Goal: Task Accomplishment & Management: Use online tool/utility

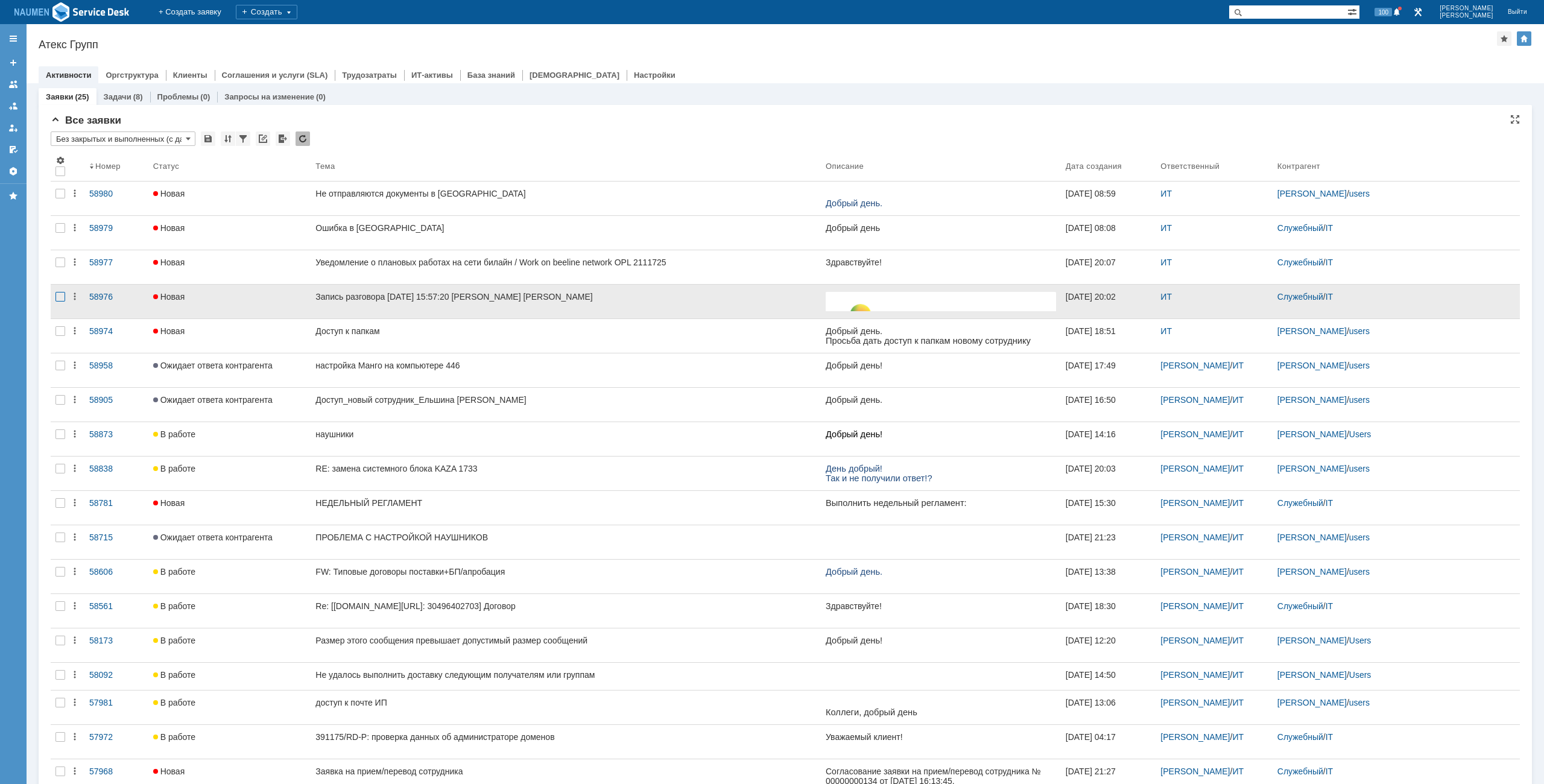
click at [59, 301] on div at bounding box center [60, 297] width 10 height 10
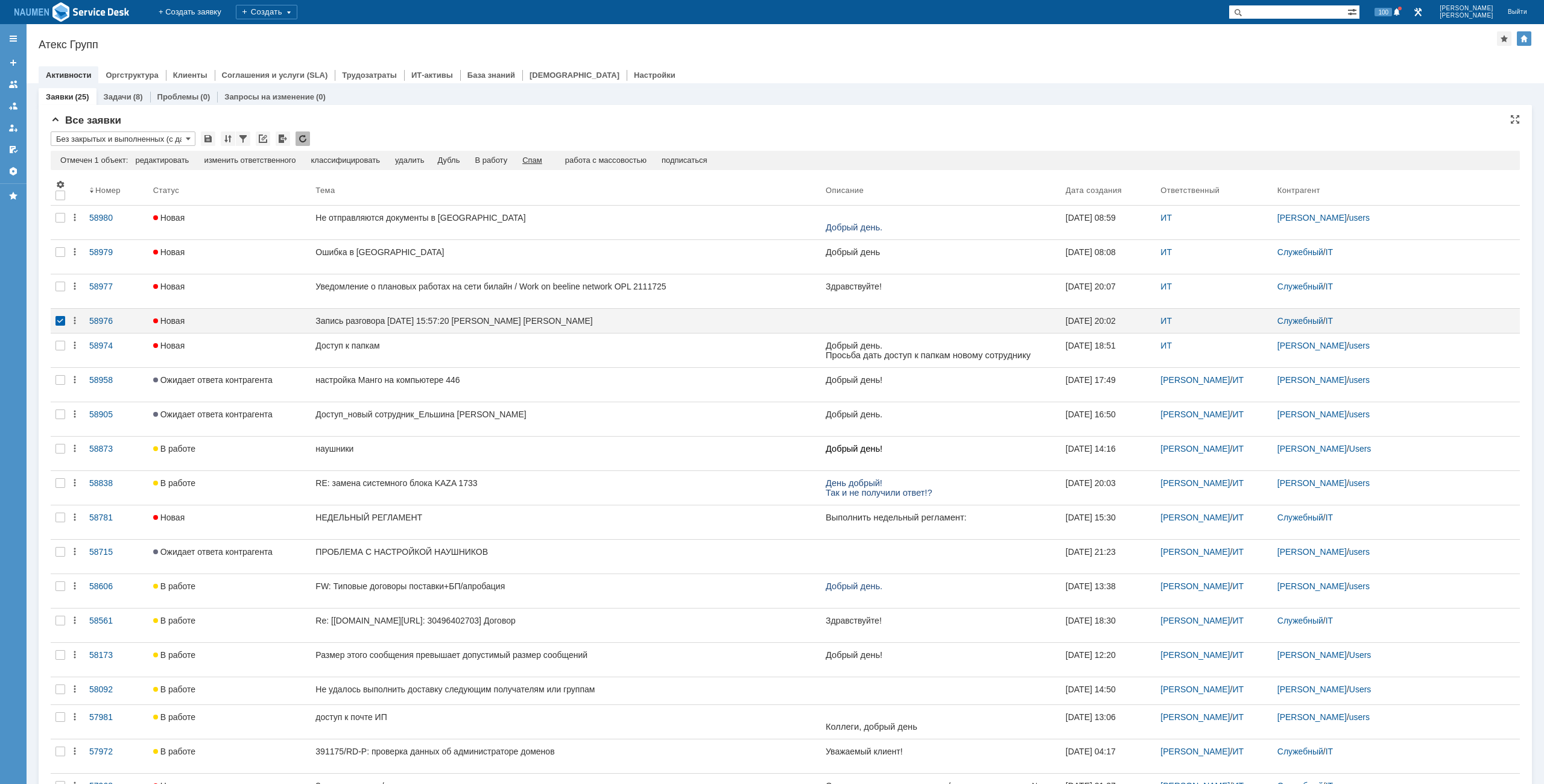
click at [542, 156] on div "Спам" at bounding box center [532, 160] width 20 height 10
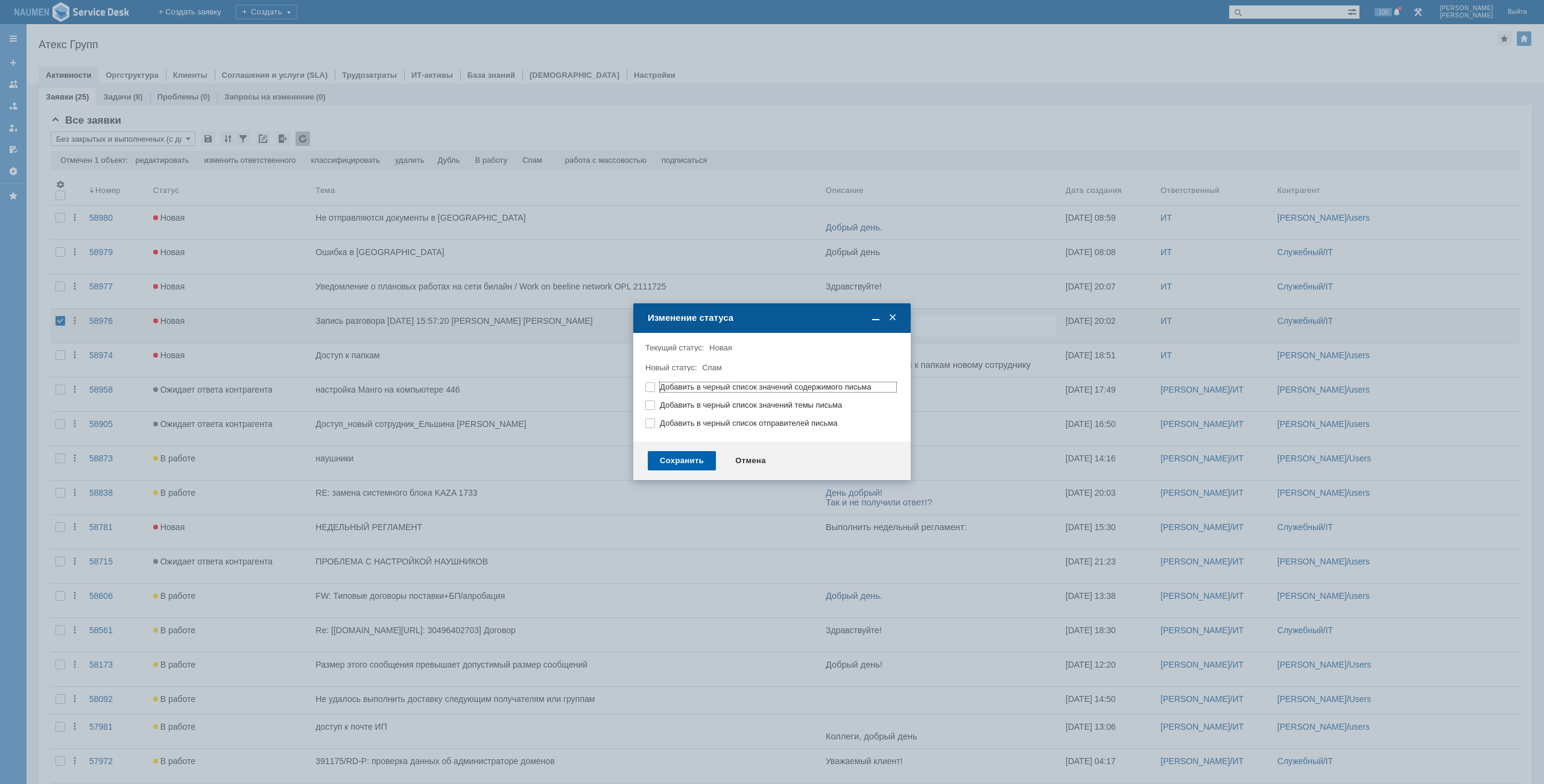
click at [680, 460] on div "Сохранить" at bounding box center [681, 460] width 68 height 19
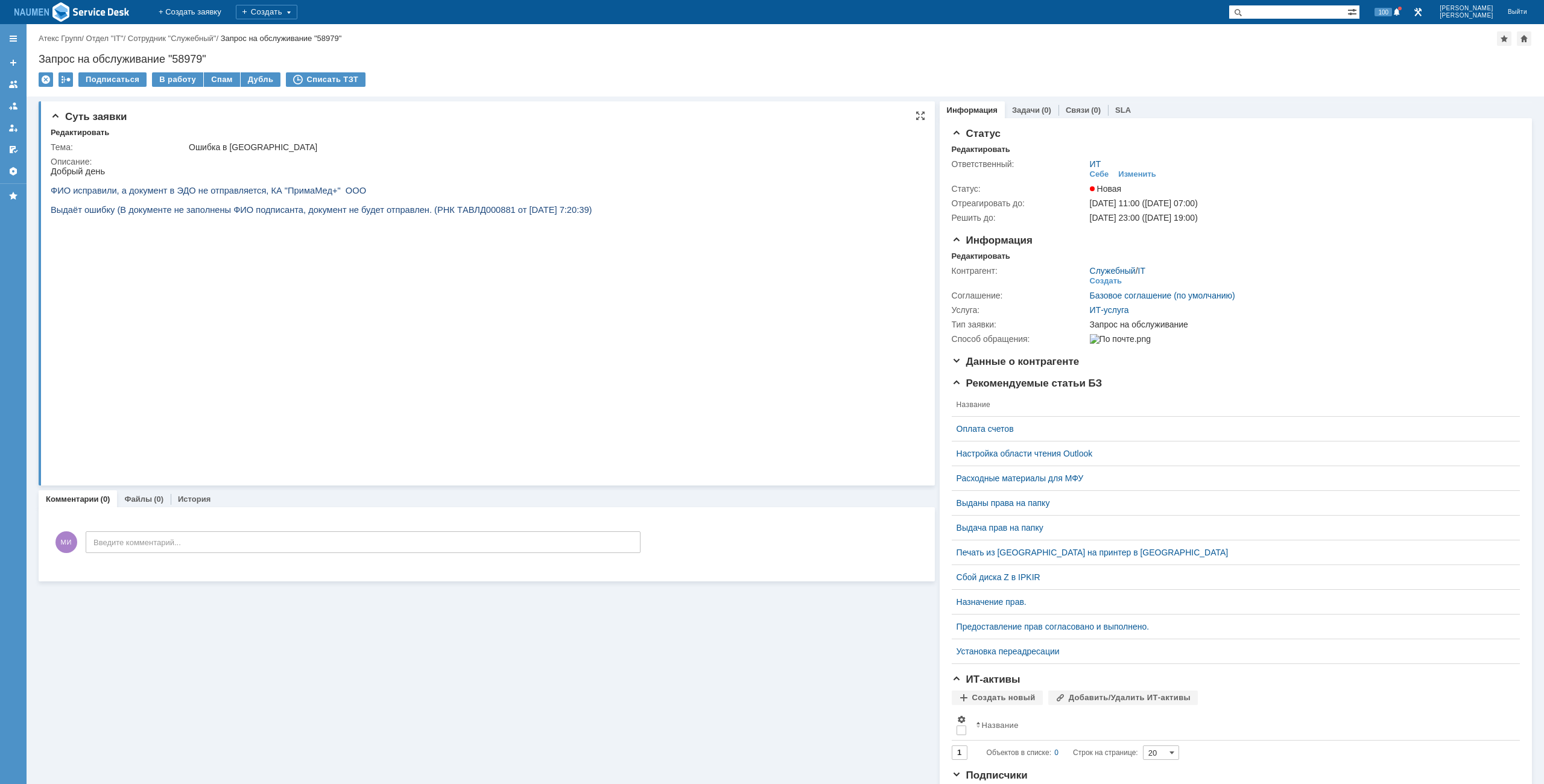
click at [259, 335] on img at bounding box center [262, 343] width 422 height 237
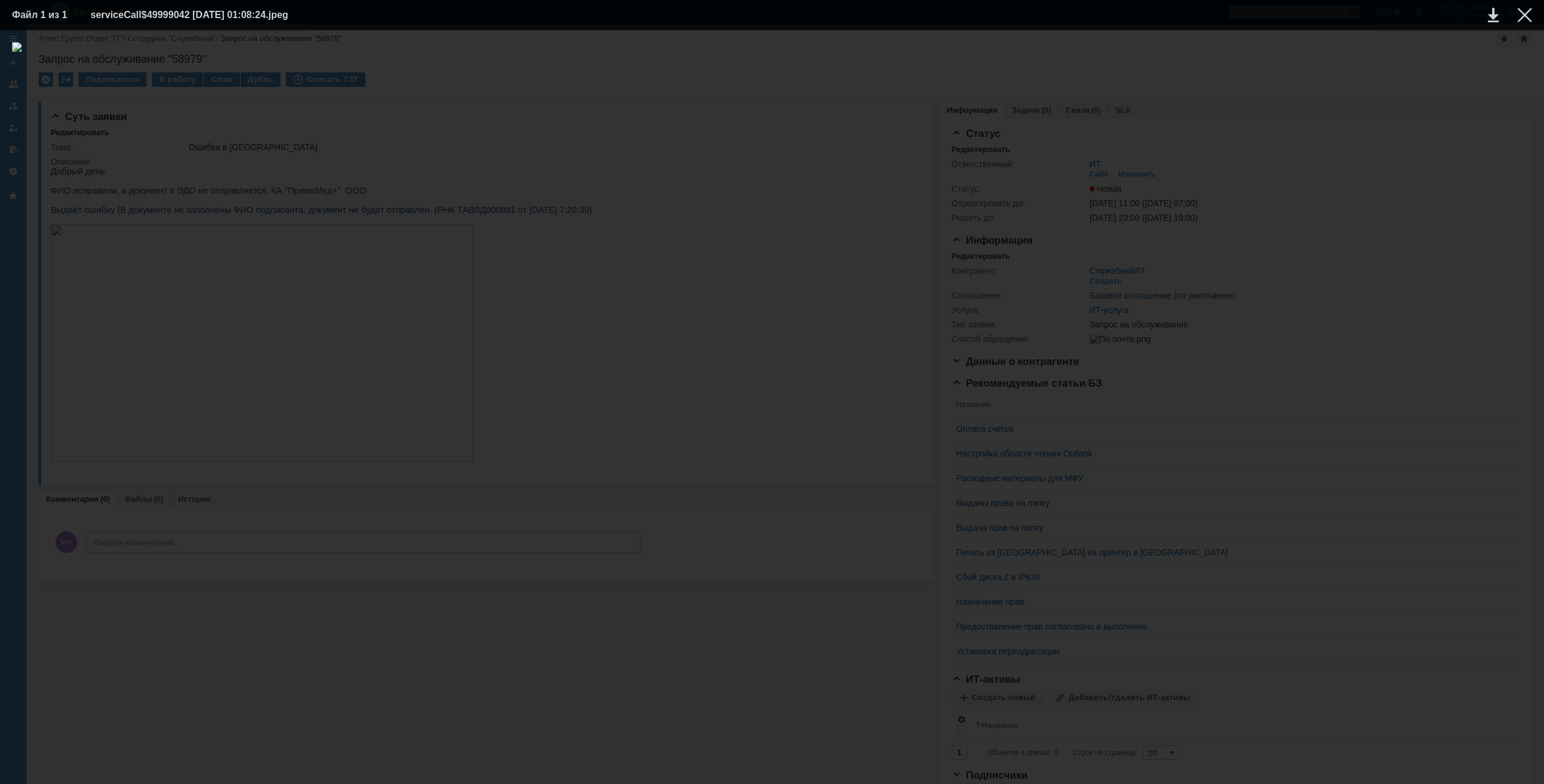
click at [1236, 144] on img at bounding box center [772, 407] width 1520 height 730
click at [1226, 150] on img at bounding box center [772, 407] width 1520 height 730
click at [1419, 259] on div at bounding box center [772, 407] width 1520 height 730
click at [1475, 265] on div at bounding box center [772, 407] width 1520 height 730
click at [1528, 12] on div at bounding box center [1524, 15] width 15 height 15
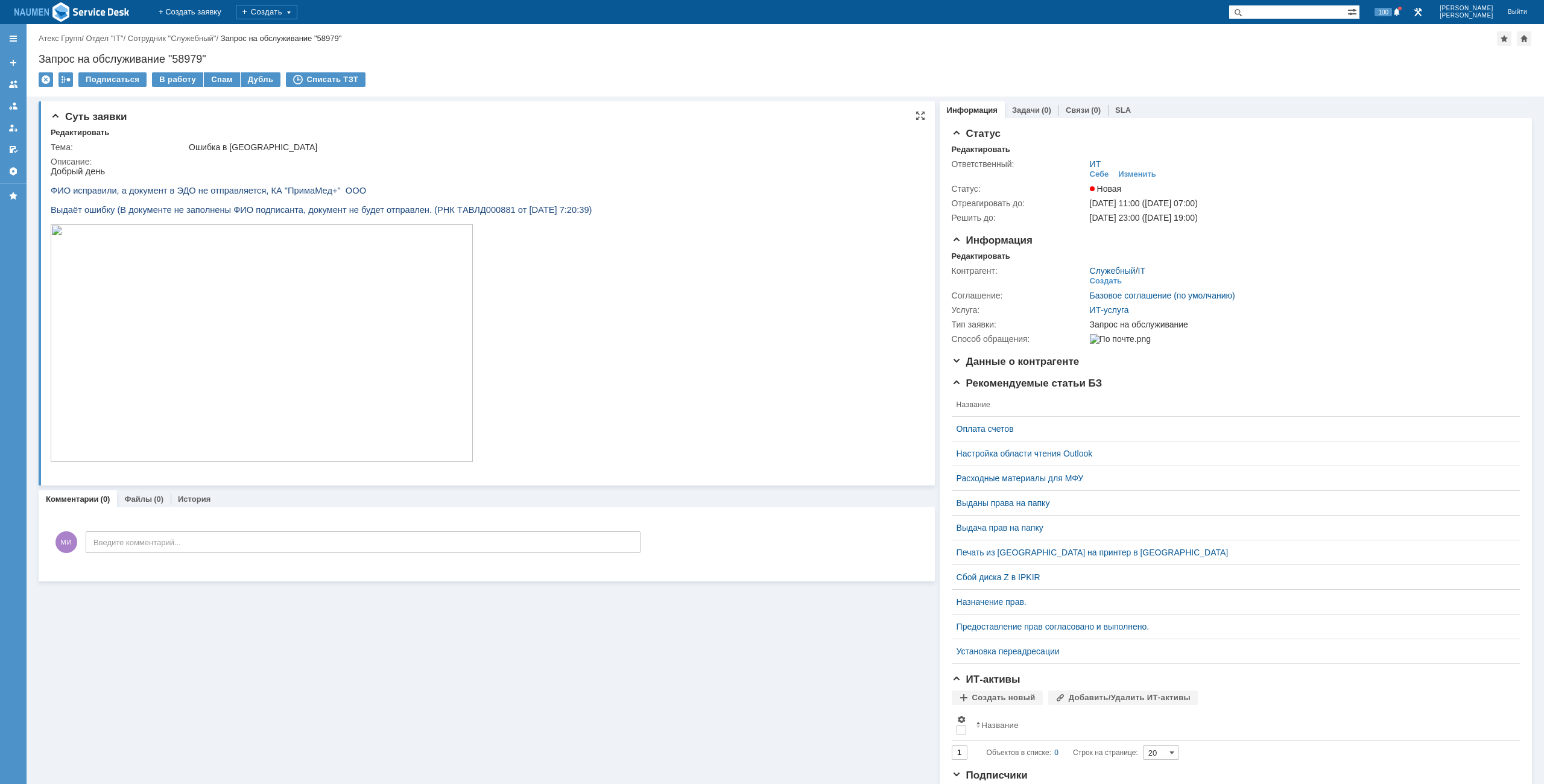
click at [135, 356] on img at bounding box center [262, 343] width 422 height 237
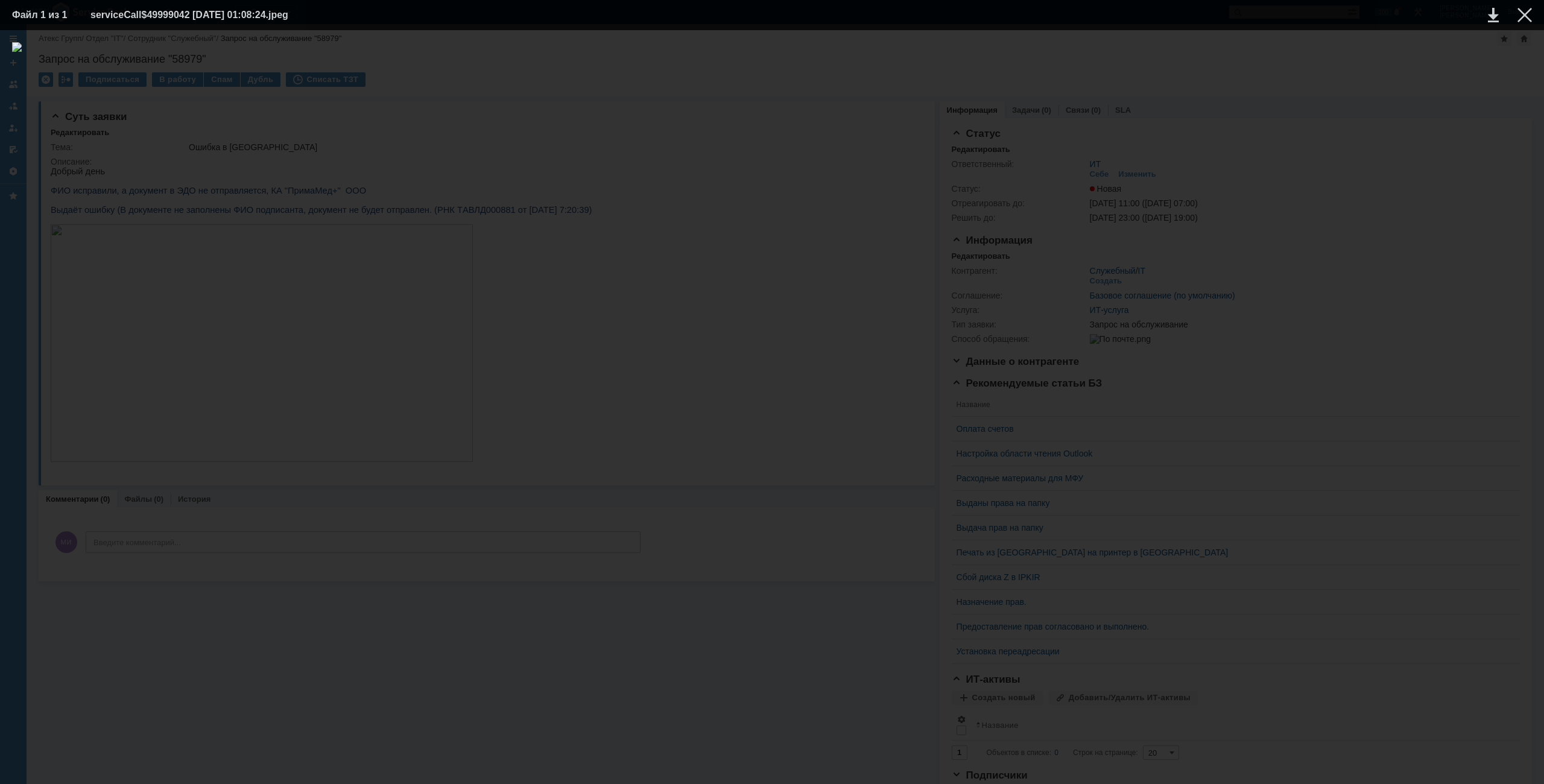
click at [1399, 215] on div at bounding box center [772, 407] width 1520 height 730
drag, startPoint x: 1379, startPoint y: 211, endPoint x: 1390, endPoint y: 215, distance: 11.7
click at [1384, 212] on div at bounding box center [772, 407] width 1520 height 730
click at [1528, 22] on td at bounding box center [1516, 15] width 33 height 18
click at [1523, 21] on div at bounding box center [1524, 15] width 15 height 15
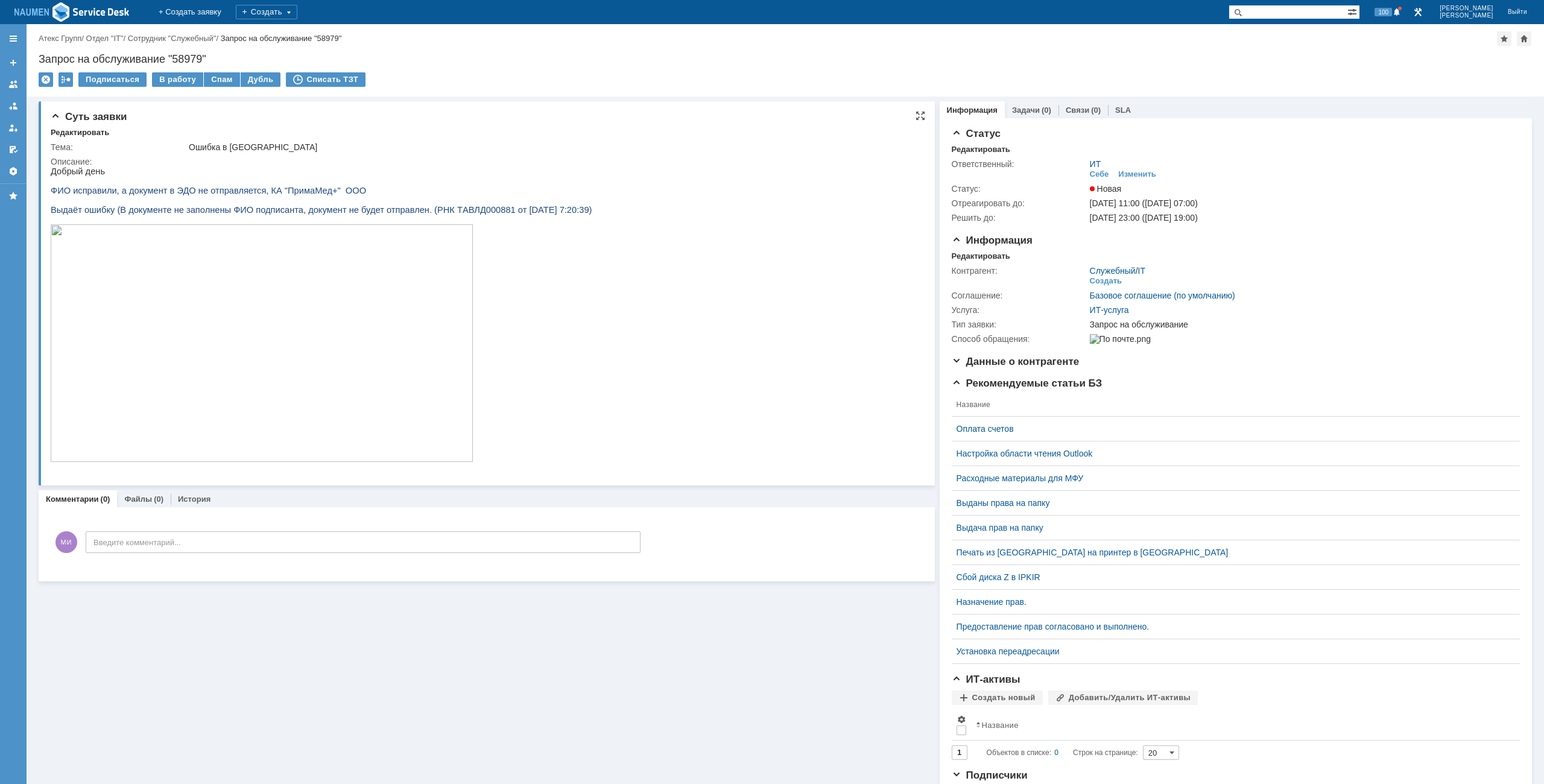
click at [807, 217] on html "Добрый день ФИО исправили, а документ в ЭДО не отправляется, КА "ПримаМед+" ООО…" at bounding box center [480, 315] width 859 height 297
click at [745, 153] on td "Ошибка в [GEOGRAPHIC_DATA]" at bounding box center [551, 147] width 730 height 15
click at [205, 300] on img at bounding box center [262, 343] width 422 height 237
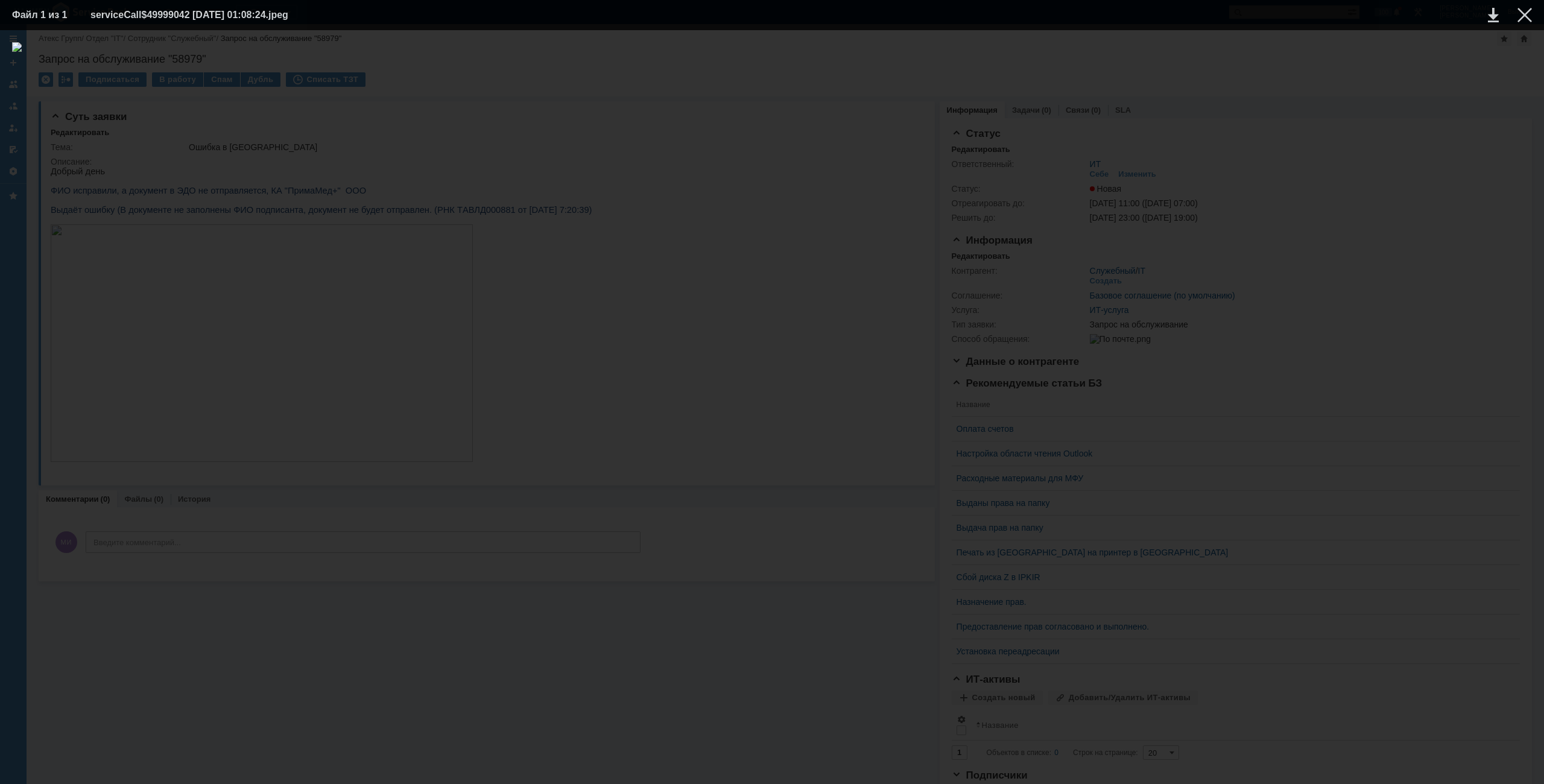
click at [1364, 213] on div at bounding box center [772, 407] width 1520 height 730
click at [1531, 15] on table "Файл 1 из 1 serviceCall$49999042 18.09.2025 01:08:24.jpeg" at bounding box center [772, 15] width 1544 height 30
click at [1527, 19] on div at bounding box center [1524, 15] width 15 height 15
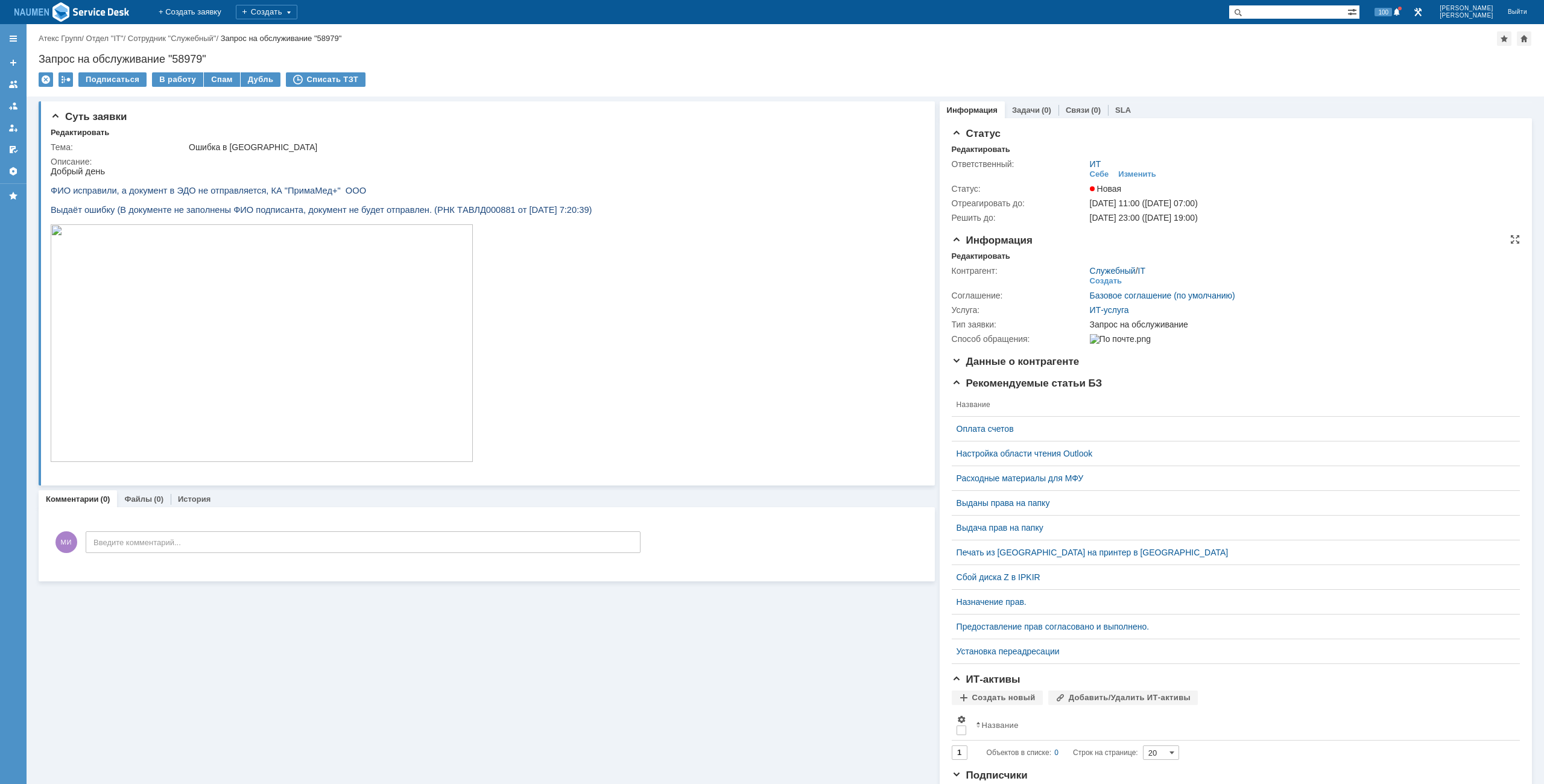
click at [984, 249] on div "Информация Редактировать Контрагент: Служебный / IT Создать Соглашение: Базовое…" at bounding box center [1236, 295] width 568 height 122
click at [983, 256] on div "Редактировать" at bounding box center [981, 256] width 58 height 10
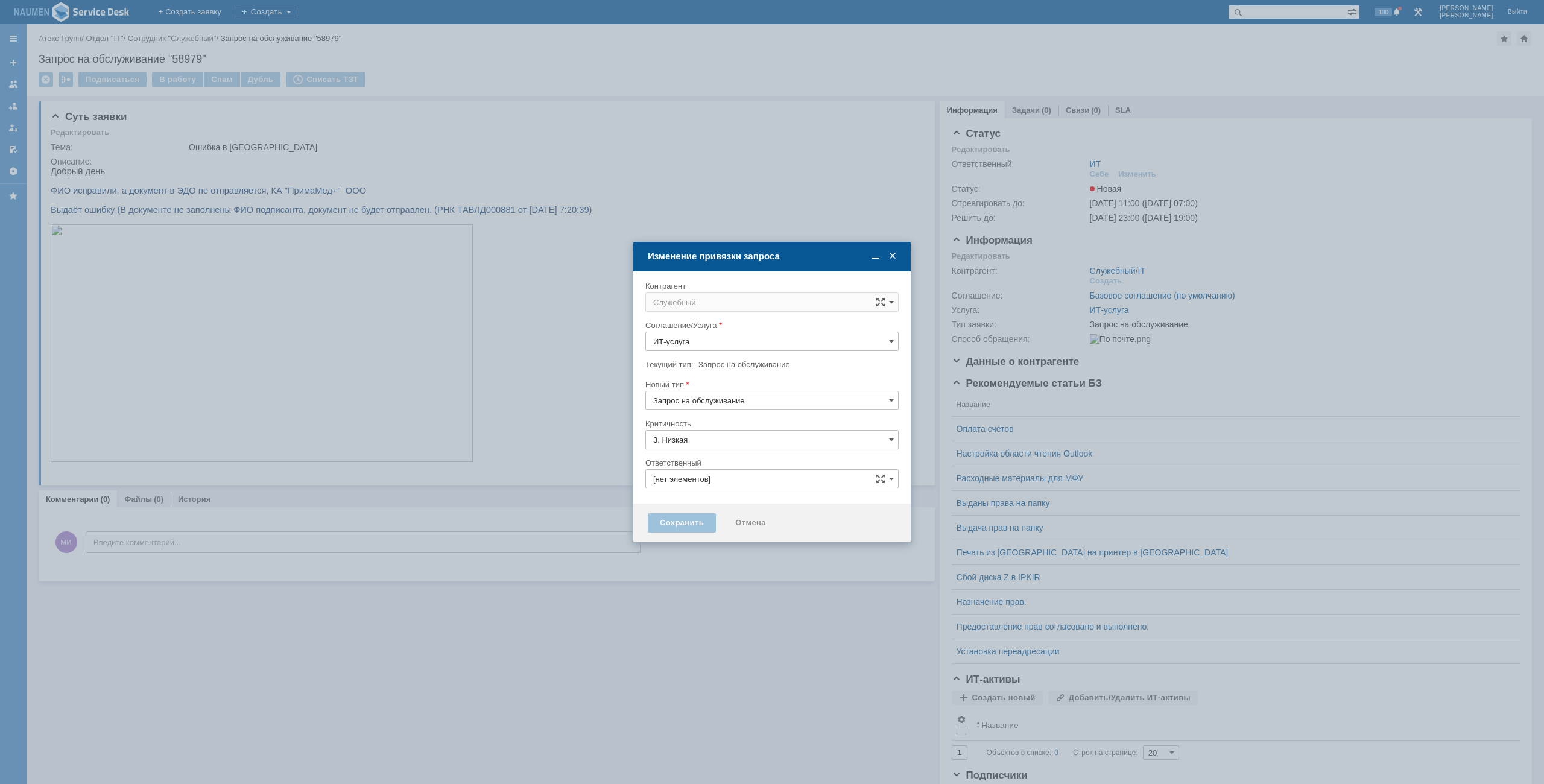
type input "ИТ"
type input "[не указано]"
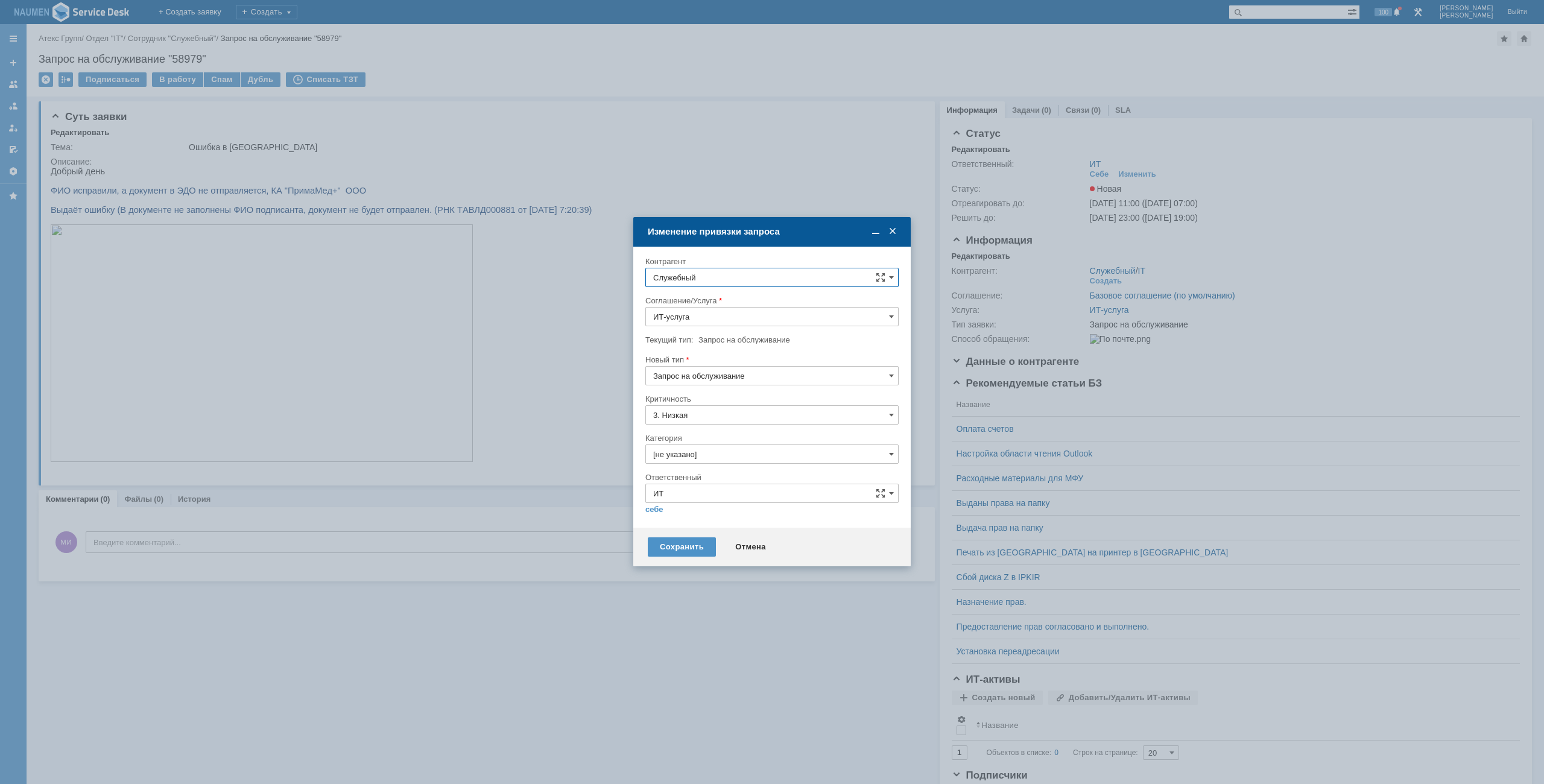
click at [708, 377] on input "Запрос на обслуживание" at bounding box center [772, 376] width 254 height 19
click at [679, 443] on div "Инцидент" at bounding box center [772, 437] width 252 height 19
type input "Инцидент"
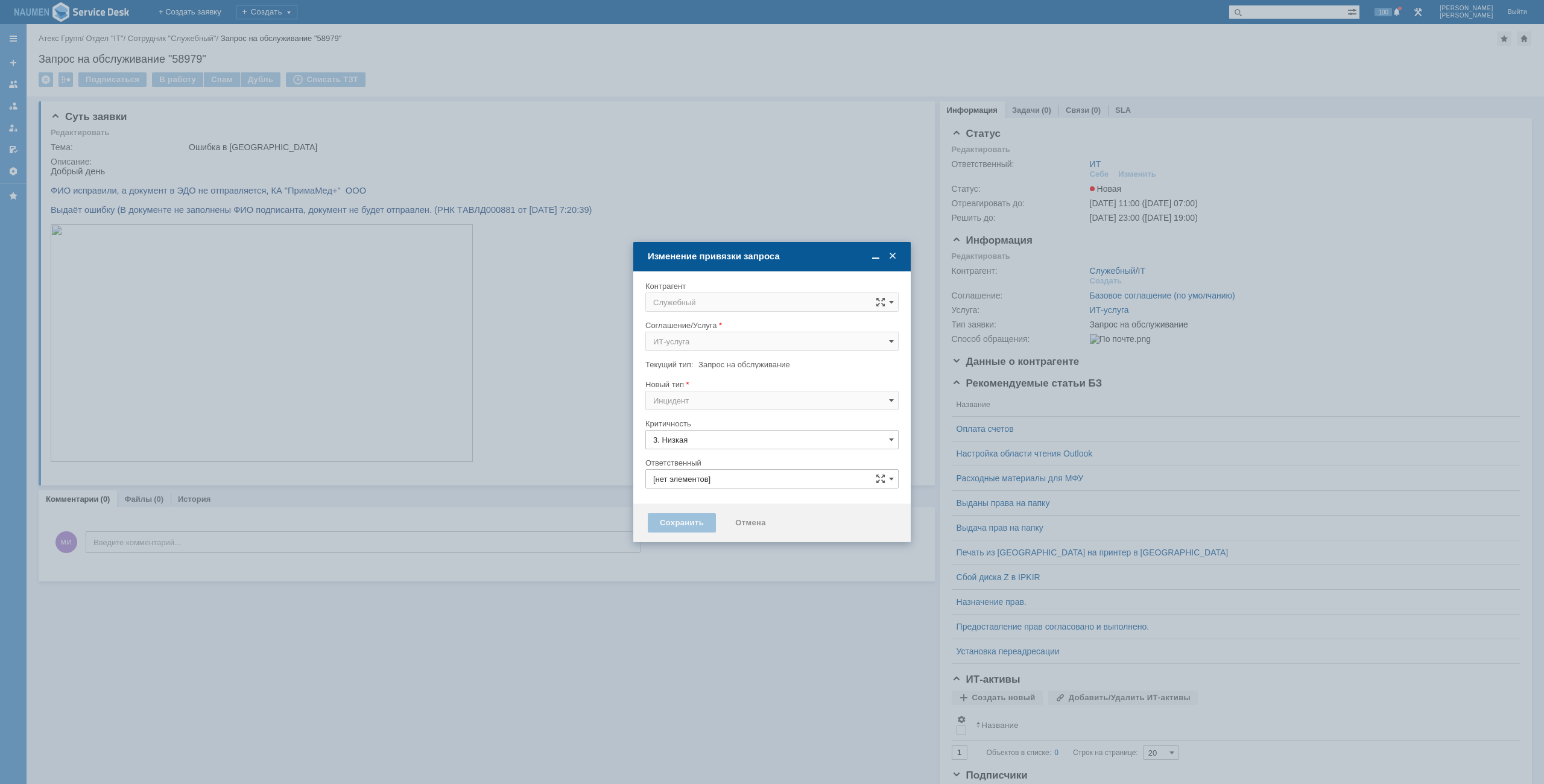
type input "ИТ"
type input "[не указано]"
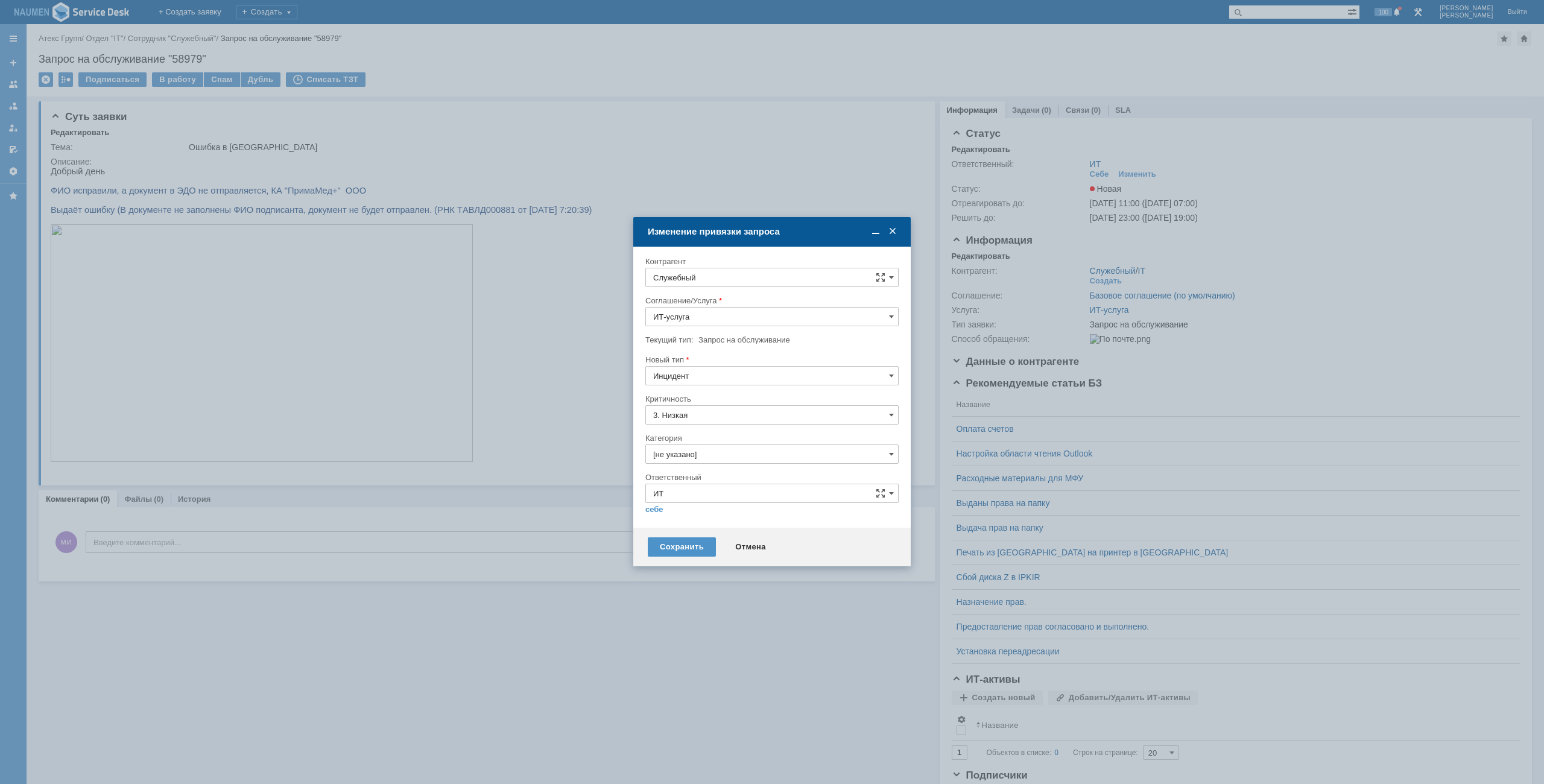
type input "Инцидент"
click at [700, 444] on div "Категория" at bounding box center [772, 438] width 254 height 11
click at [698, 455] on input "[не указано]" at bounding box center [772, 454] width 254 height 19
click at [684, 493] on span "1С" at bounding box center [772, 497] width 238 height 10
click at [684, 453] on input "1С" at bounding box center [772, 454] width 254 height 19
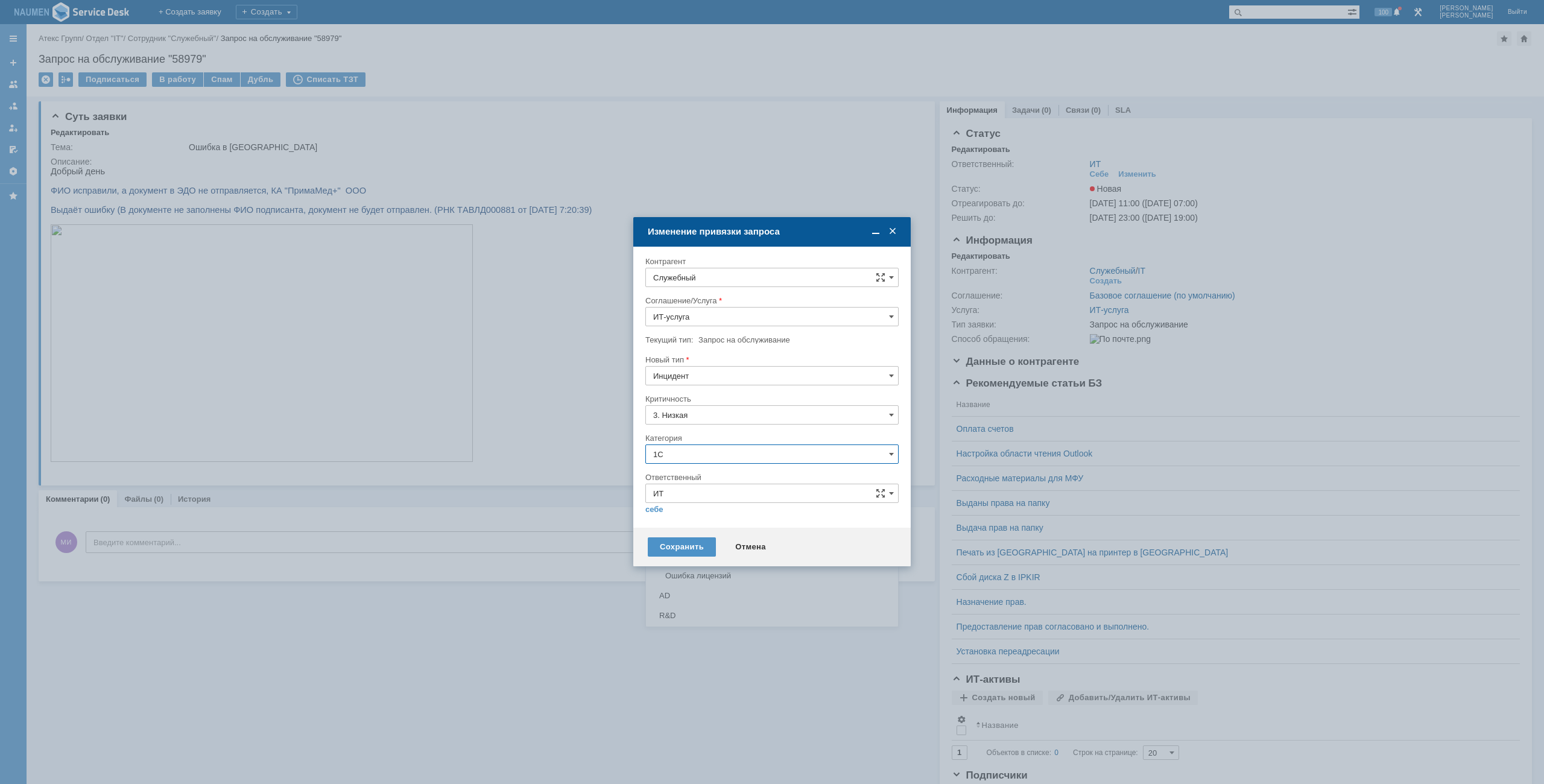
click at [698, 520] on span "Внутренние ошибки 1С" at bounding box center [772, 516] width 238 height 10
type input "Внутренние ошибки 1С"
click at [654, 510] on link "себе" at bounding box center [654, 510] width 18 height 10
type input "[PERSON_NAME]"
type input "Внутренние ошибки 1С"
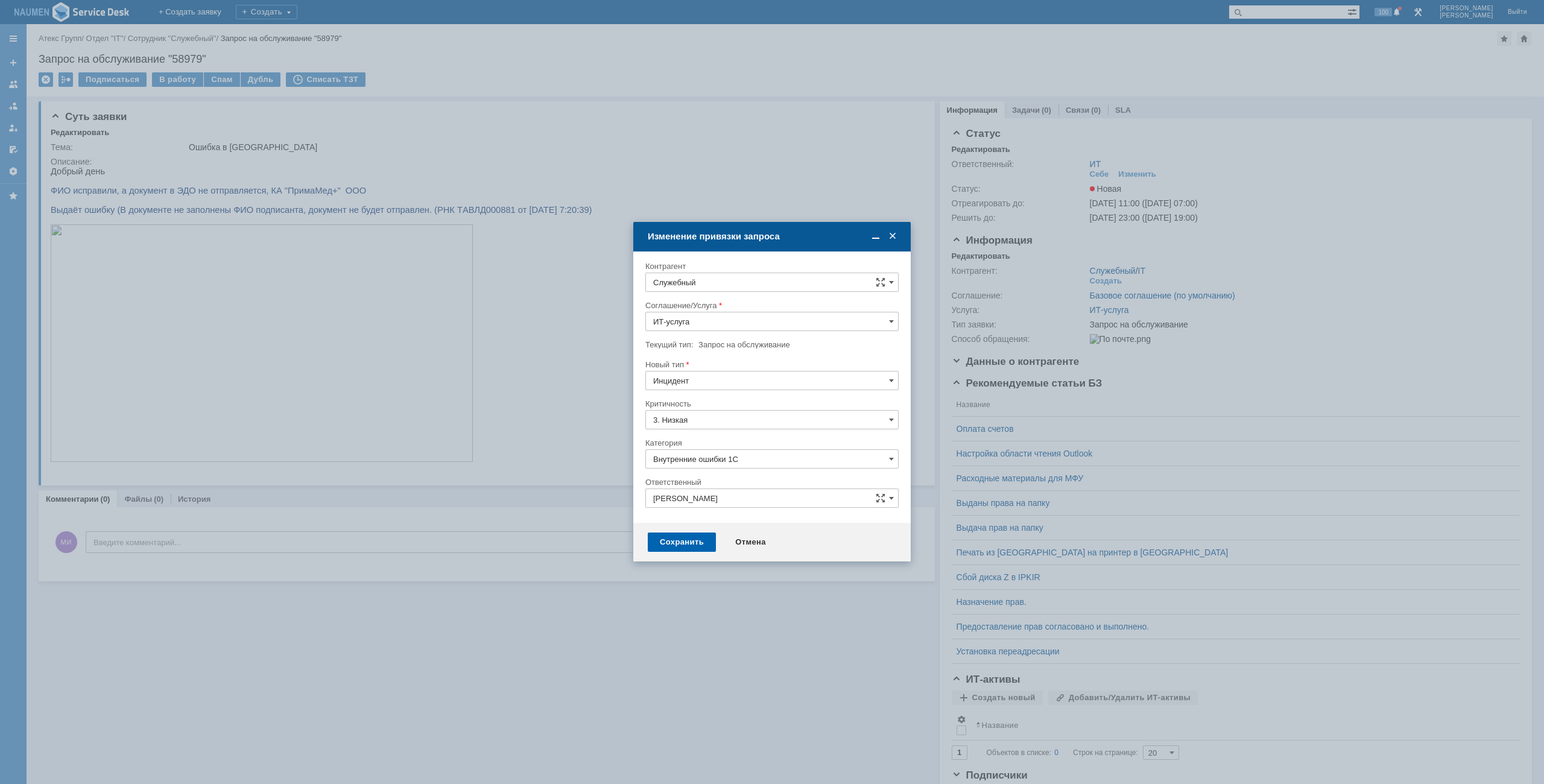
click at [685, 543] on div "Сохранить" at bounding box center [681, 542] width 68 height 19
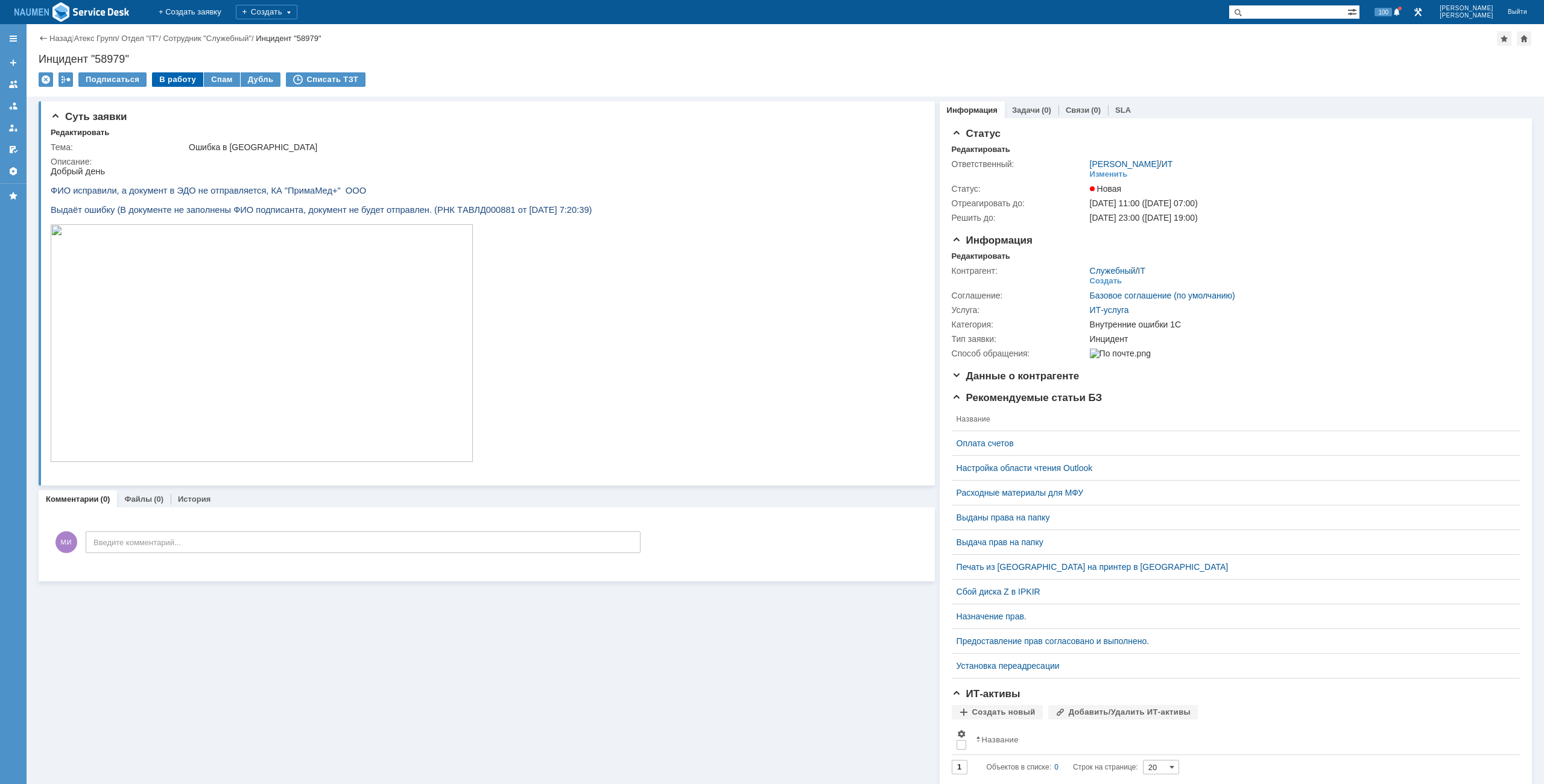
click at [167, 86] on div "В работу" at bounding box center [178, 79] width 51 height 15
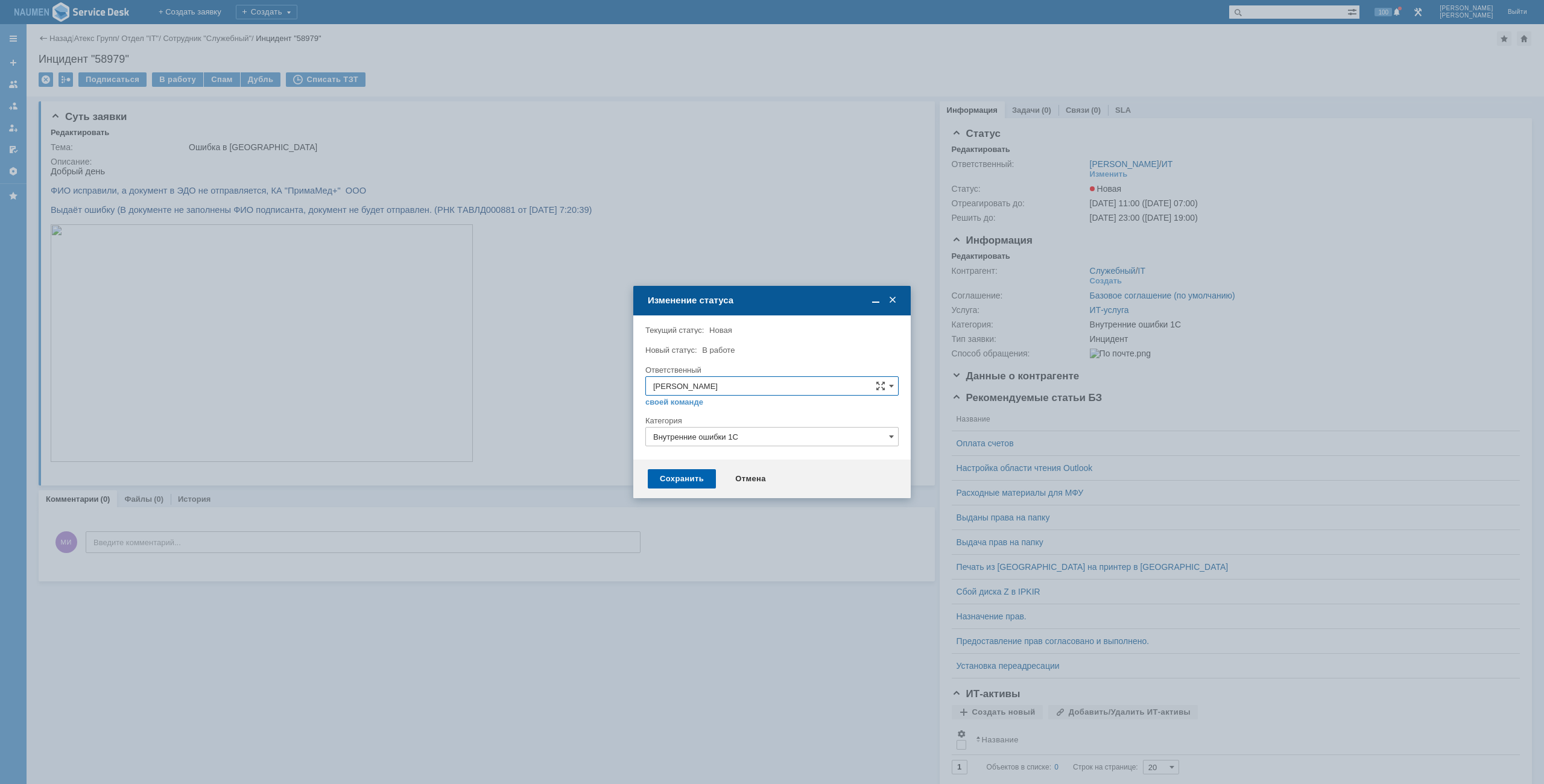
click at [697, 483] on div "Сохранить" at bounding box center [681, 478] width 68 height 19
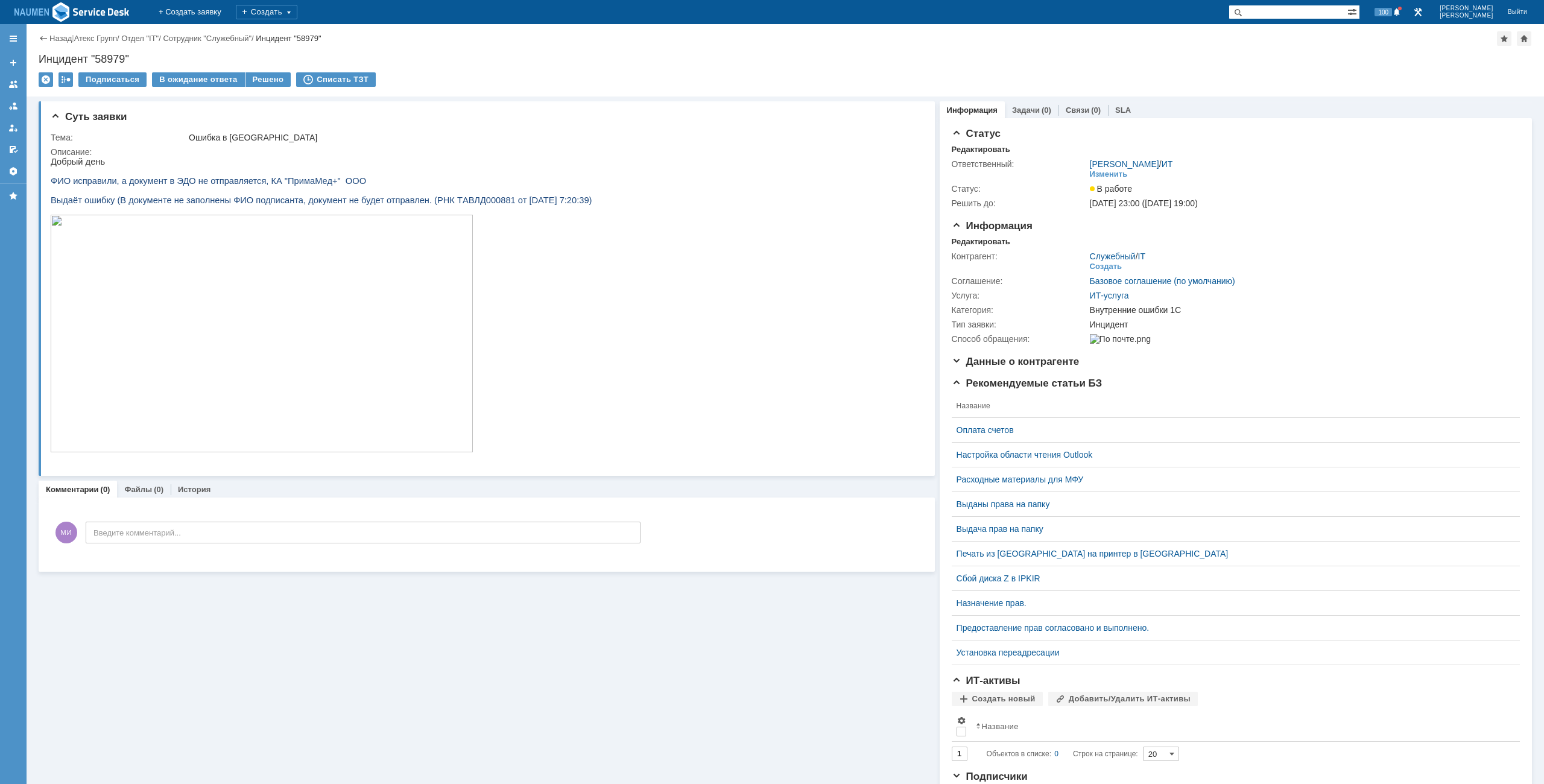
click at [249, 53] on div "Инцидент "58979"" at bounding box center [786, 58] width 1493 height 12
click at [208, 83] on div "В ожидание ответа" at bounding box center [198, 79] width 92 height 15
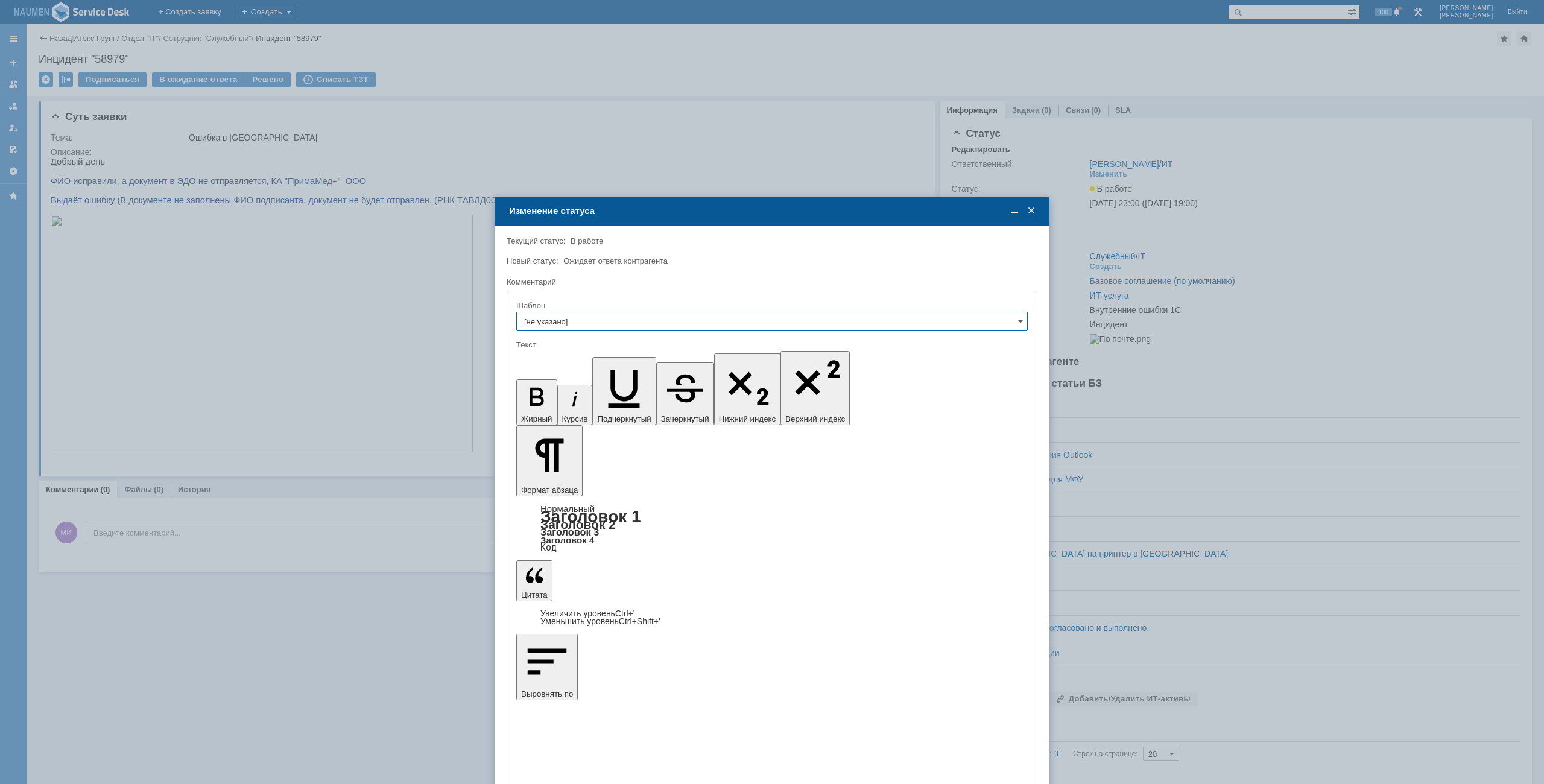
click at [619, 326] on input "[не указано]" at bounding box center [772, 322] width 511 height 19
drag, startPoint x: 592, startPoint y: 437, endPoint x: 597, endPoint y: 428, distance: 10.3
click at [597, 428] on div "[не указано] TV Запустить TV скачать Имя ПК Настройка почты на смартфоне Не доз…" at bounding box center [772, 397] width 510 height 159
click at [597, 428] on span "Не дозвонились" at bounding box center [772, 428] width 496 height 10
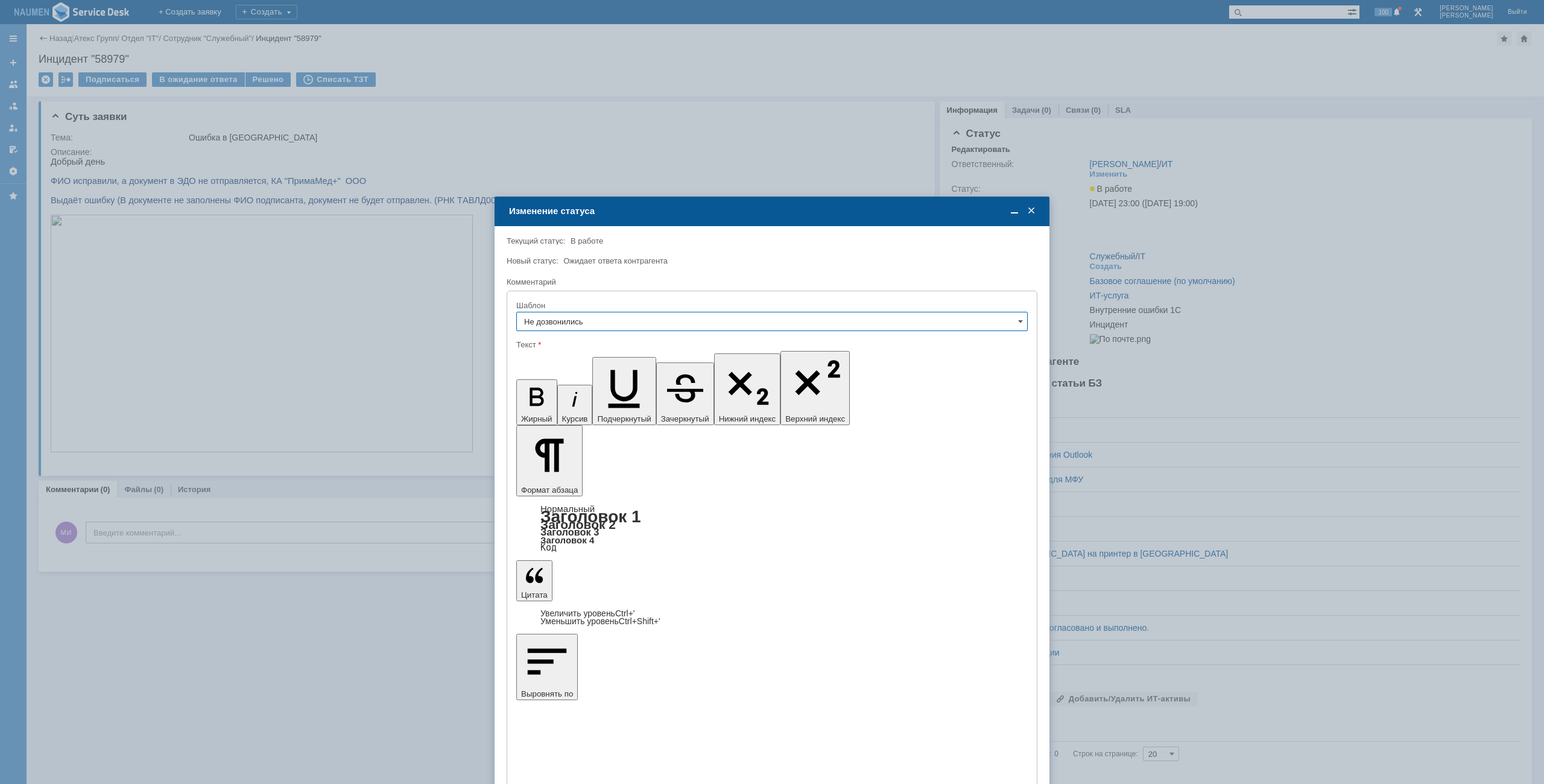
type input "Не дозвонились"
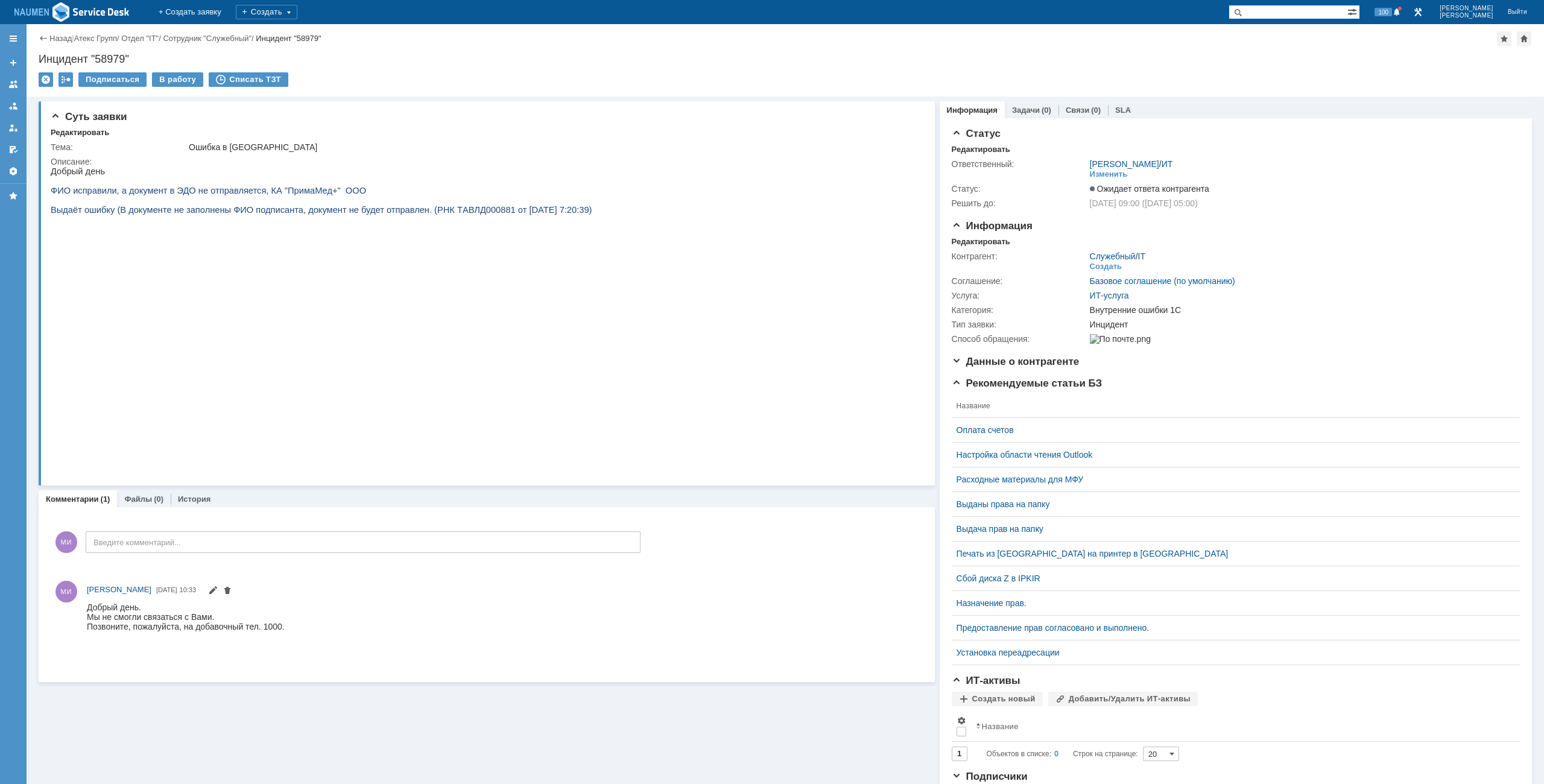
scroll to position [0, 0]
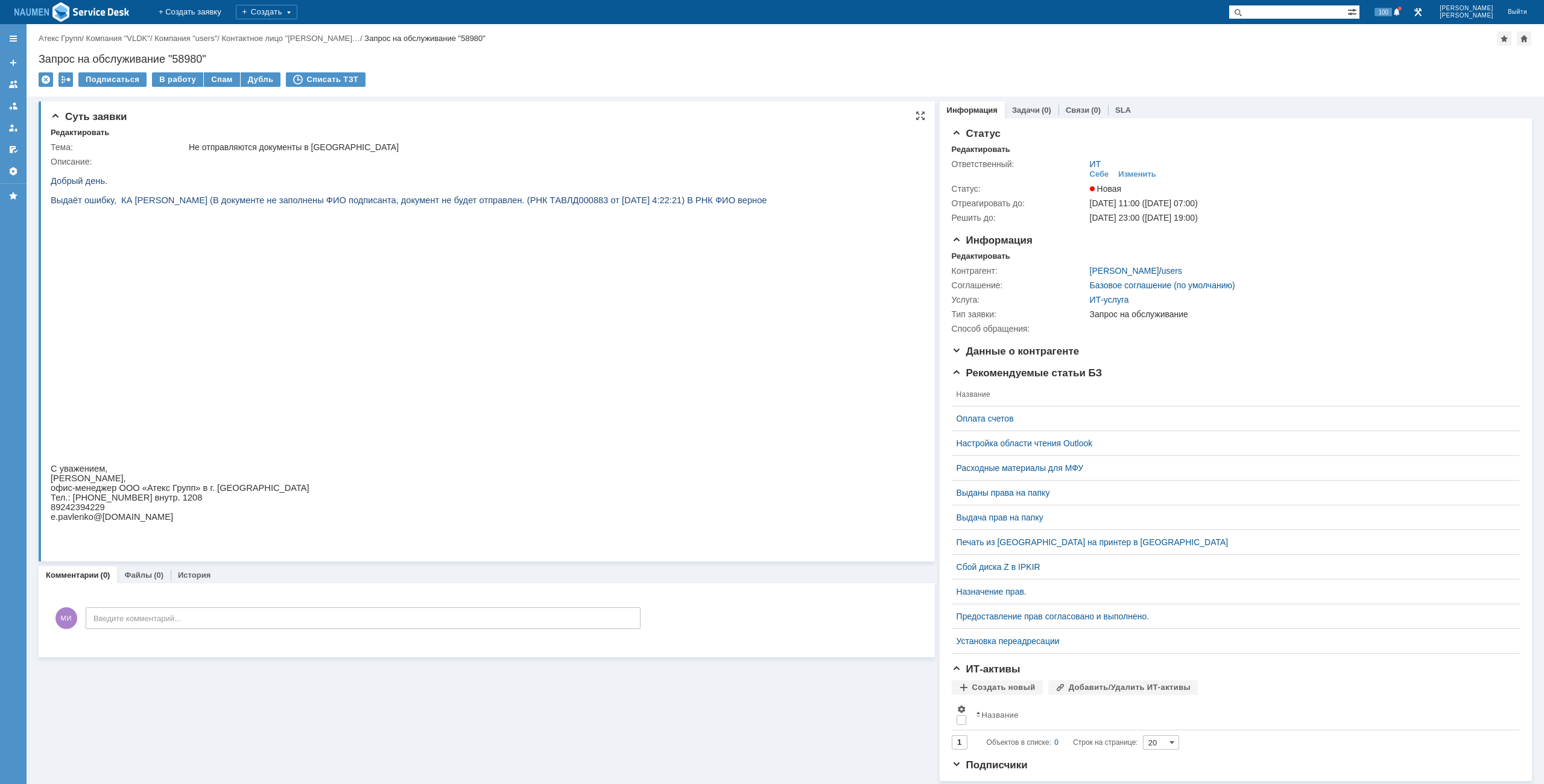
click at [334, 335] on img at bounding box center [262, 343] width 422 height 237
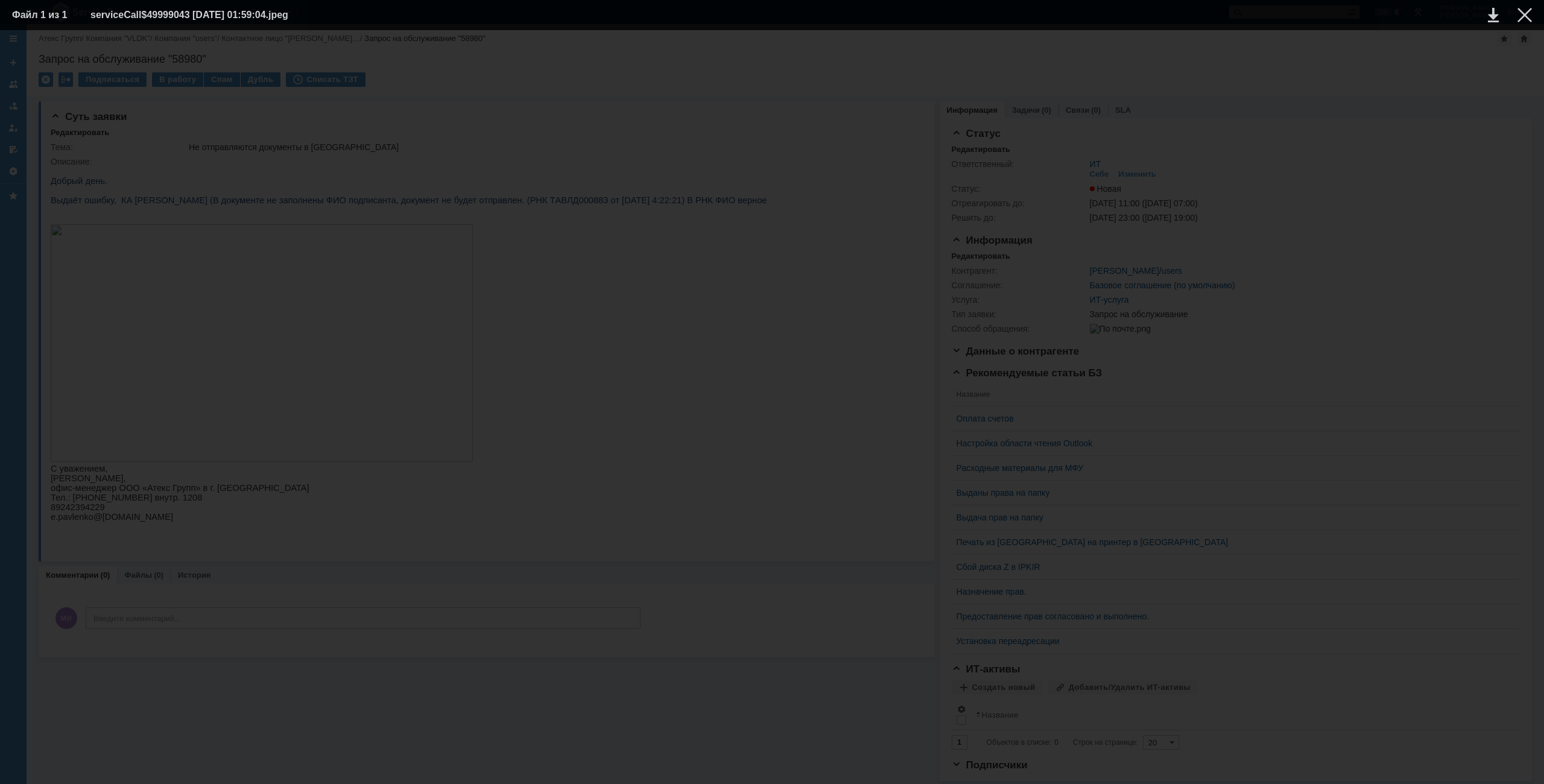
click at [244, 419] on div at bounding box center [772, 407] width 1520 height 730
click at [1512, 6] on table "Файл 1 из 1 serviceCall$49999043 18.09.2025 01:59:04.jpeg" at bounding box center [772, 15] width 1544 height 30
click at [1529, 19] on div at bounding box center [1524, 15] width 15 height 15
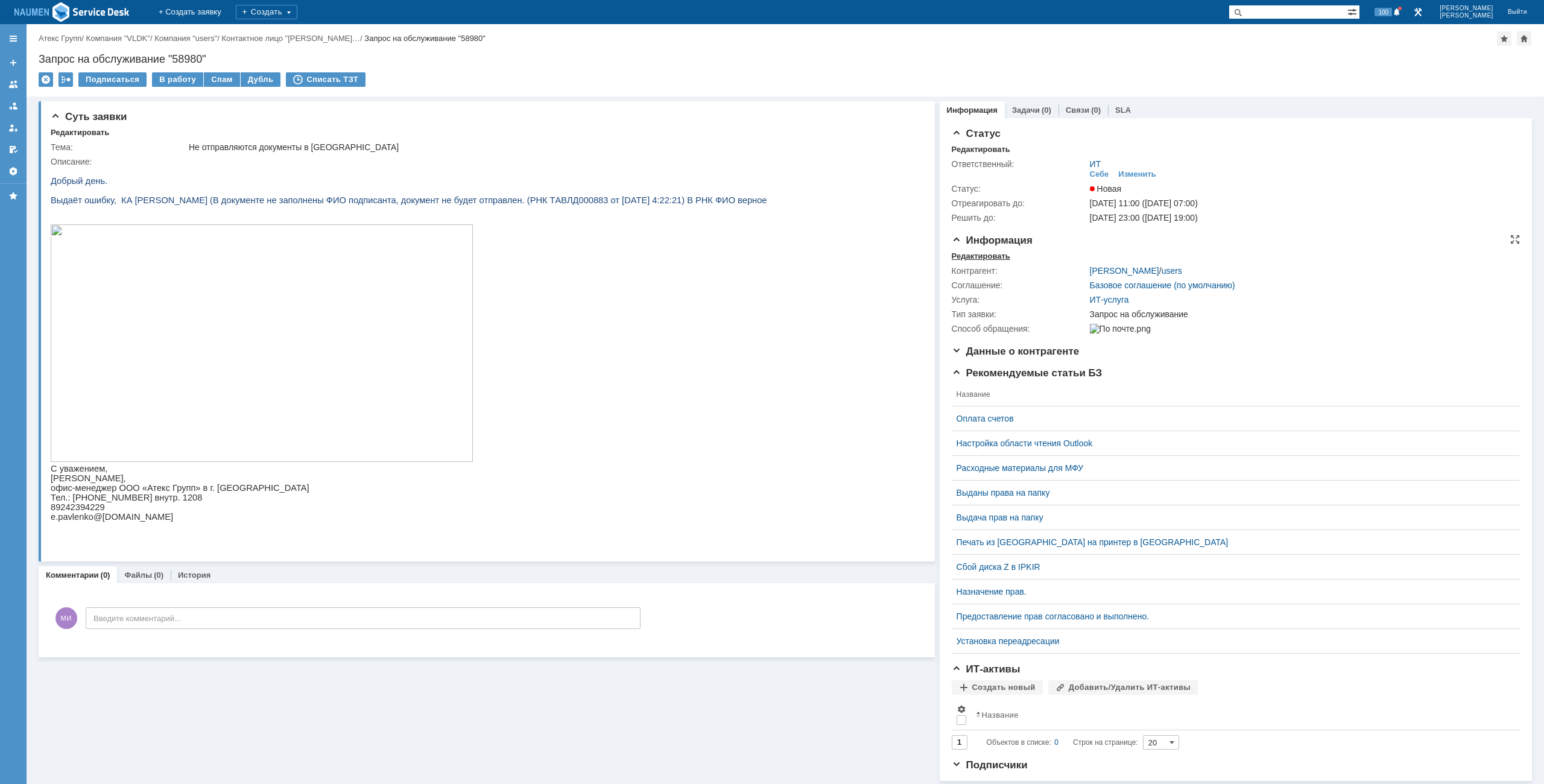
click at [974, 256] on div "Редактировать" at bounding box center [981, 256] width 58 height 10
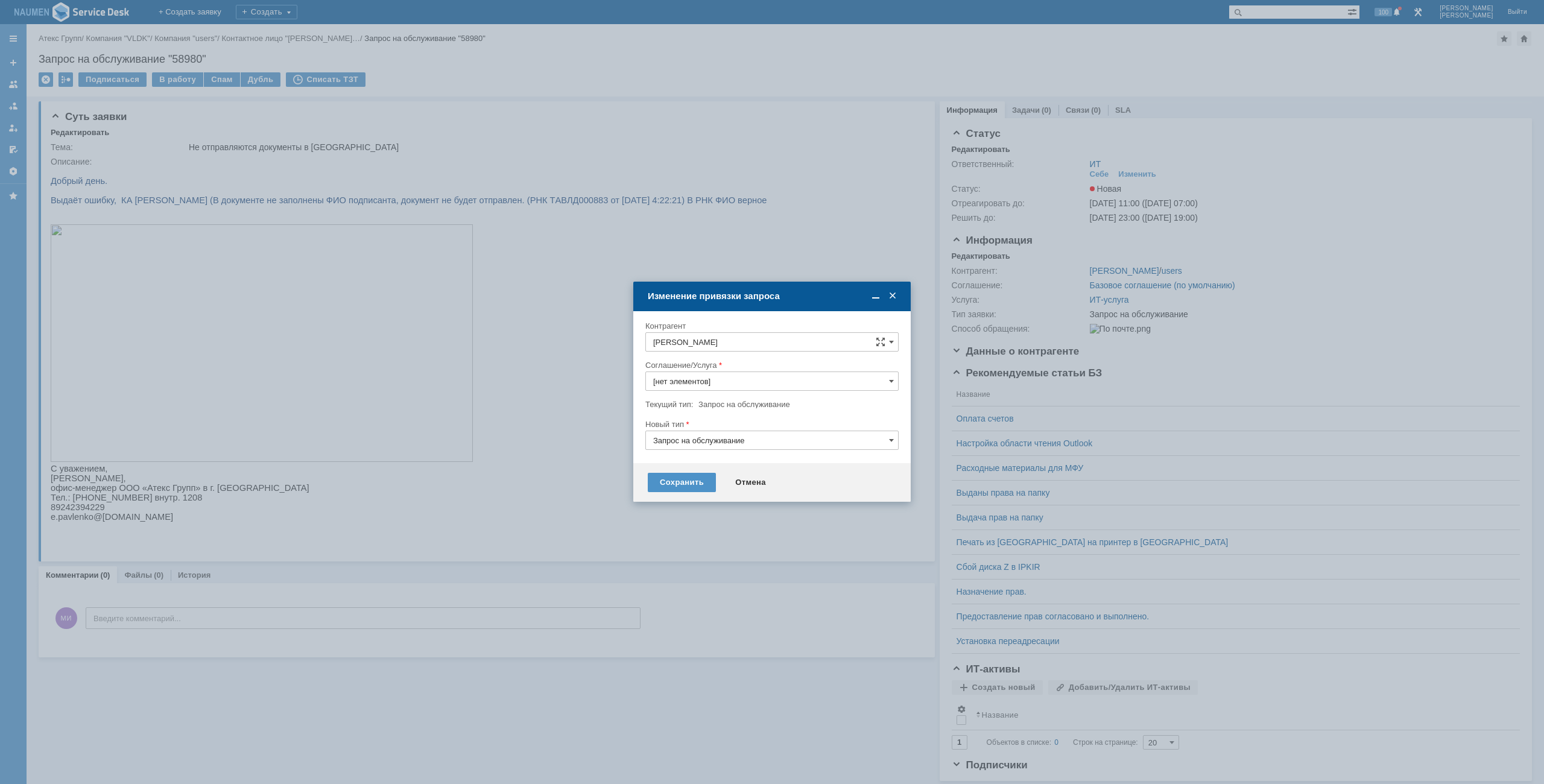
type input "ИТ-услуга"
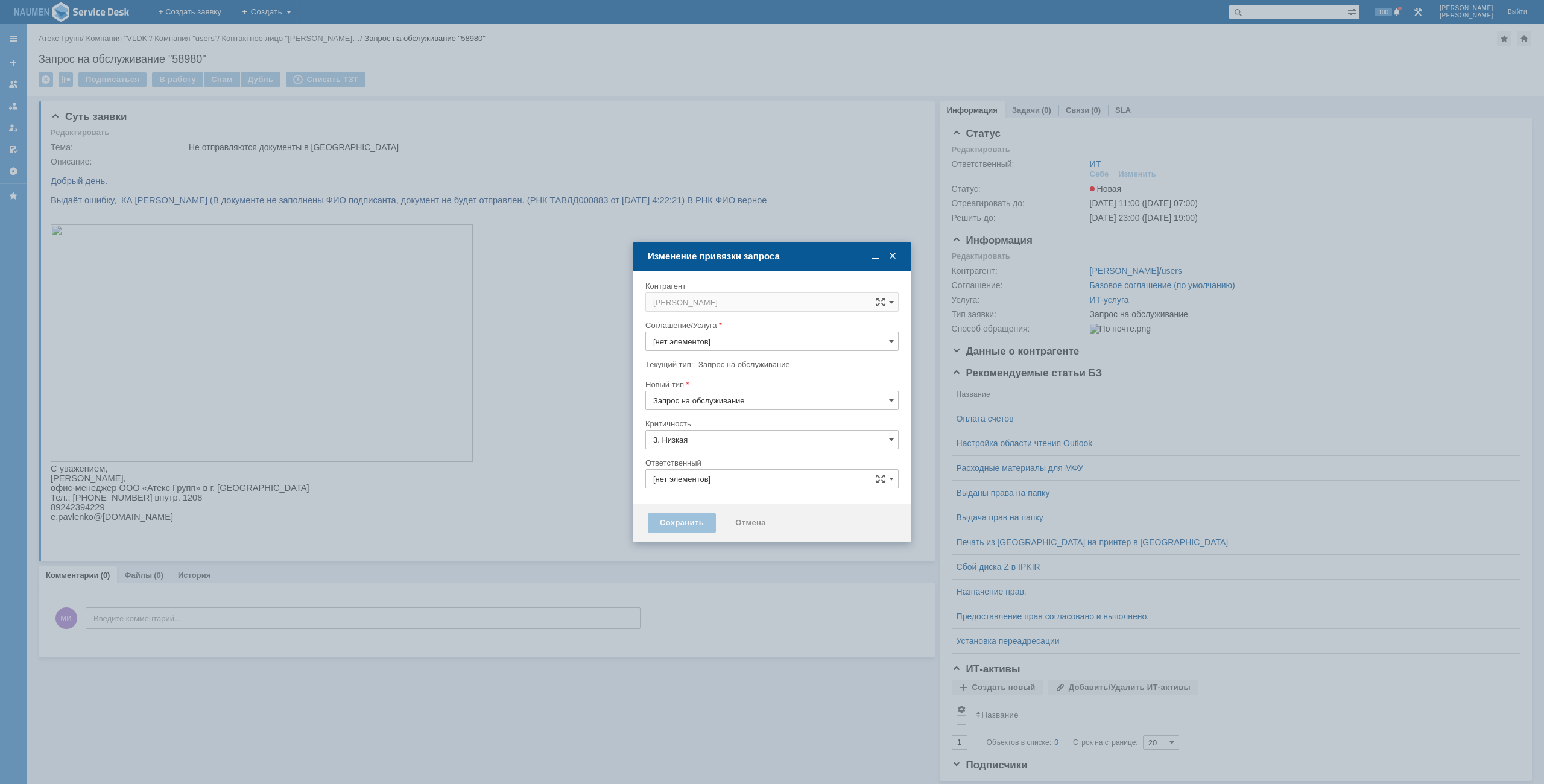
type input "[не указано]"
type input "ИТ"
type input "ИТ-услуга"
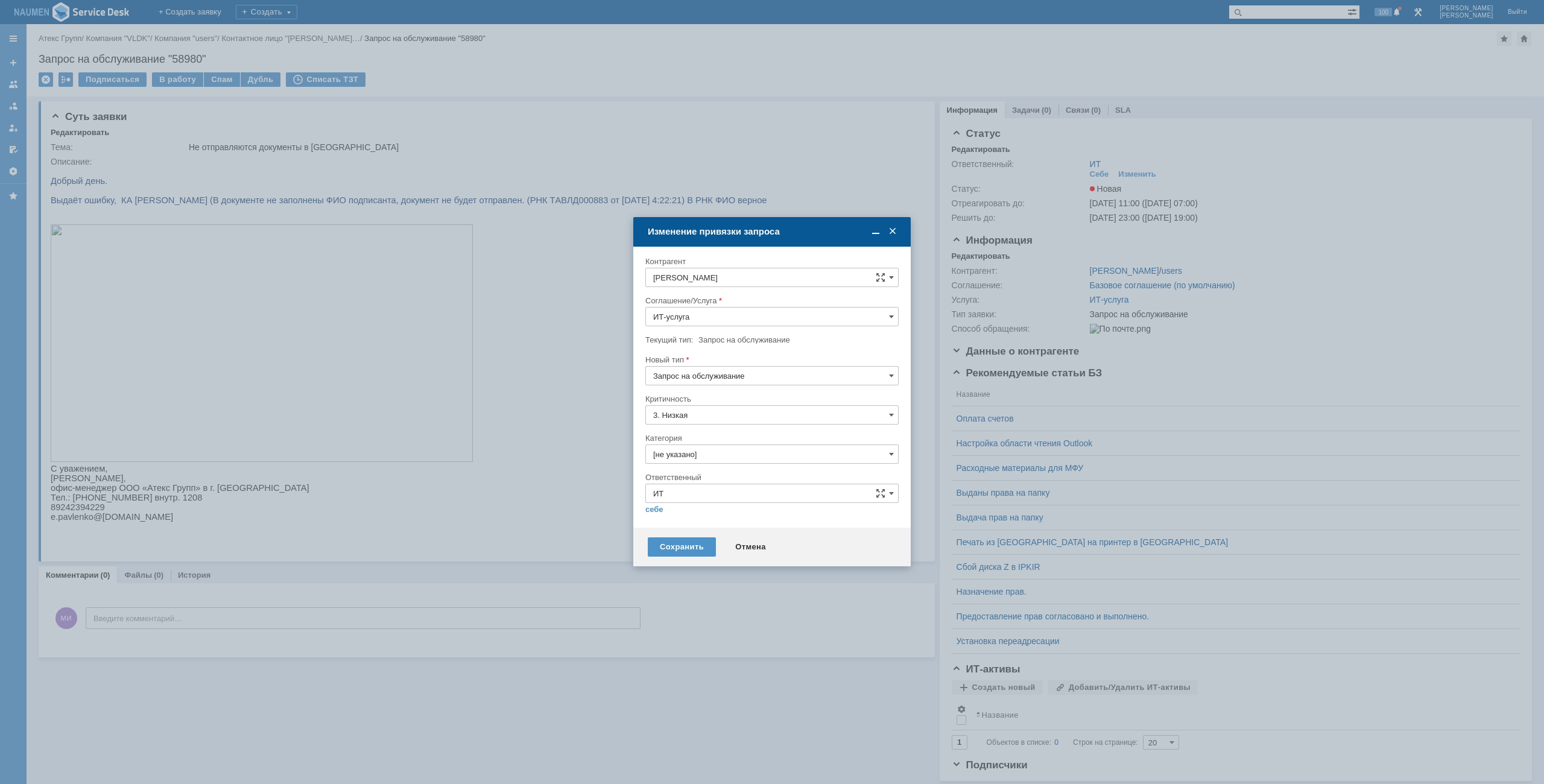
click at [702, 376] on input "Запрос на обслуживание" at bounding box center [772, 376] width 254 height 19
click at [673, 440] on span "Инцидент" at bounding box center [772, 437] width 238 height 10
type input "Инцидент"
click at [681, 449] on input "[не указано]" at bounding box center [772, 454] width 254 height 19
click at [702, 516] on span "Внутренние ошибки 1С" at bounding box center [772, 516] width 238 height 10
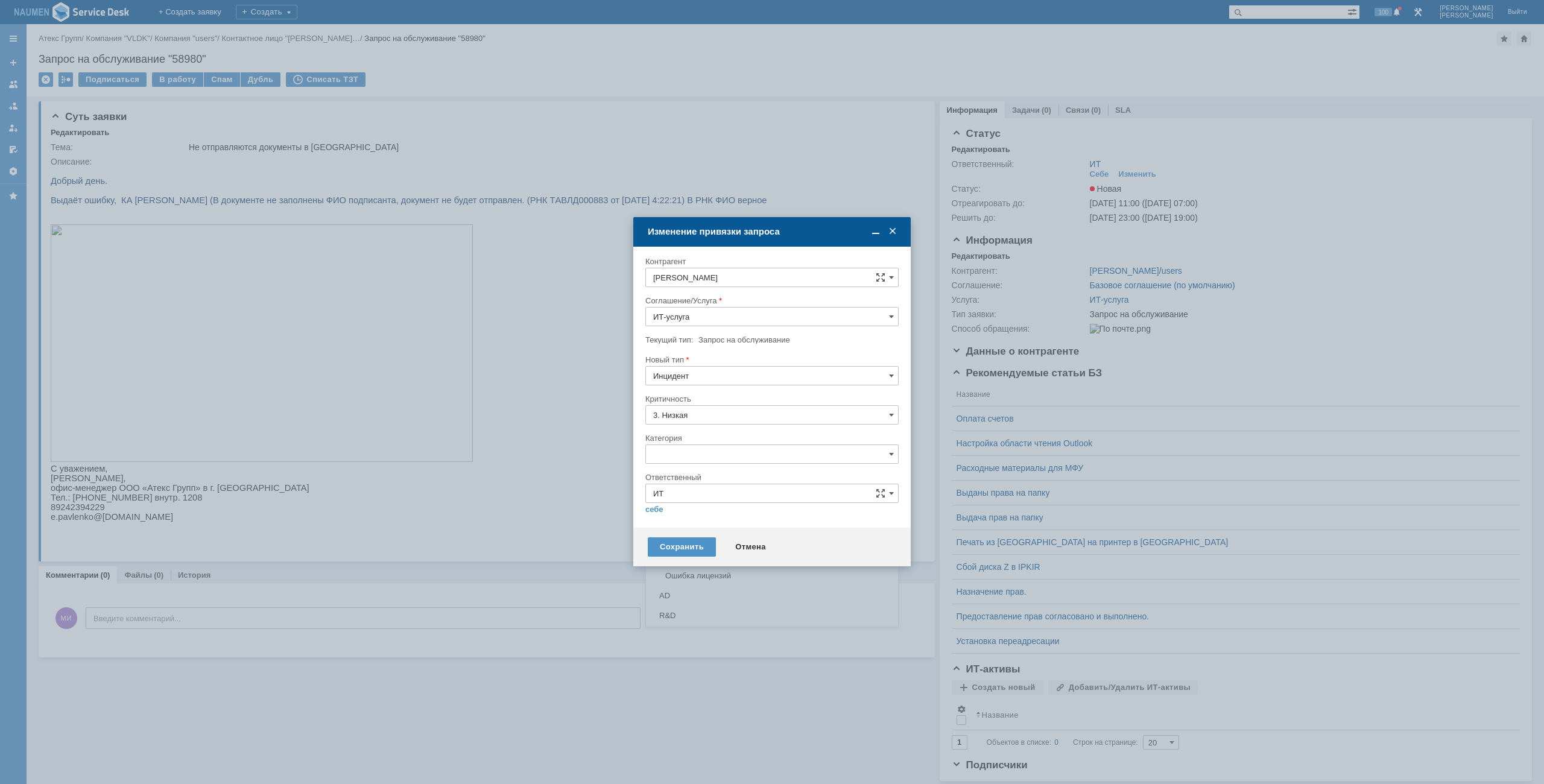
type input "Внутренние ошибки 1С"
click at [660, 512] on link "себе" at bounding box center [654, 510] width 18 height 10
type input "[PERSON_NAME]"
type input "Внутренние ошибки 1С"
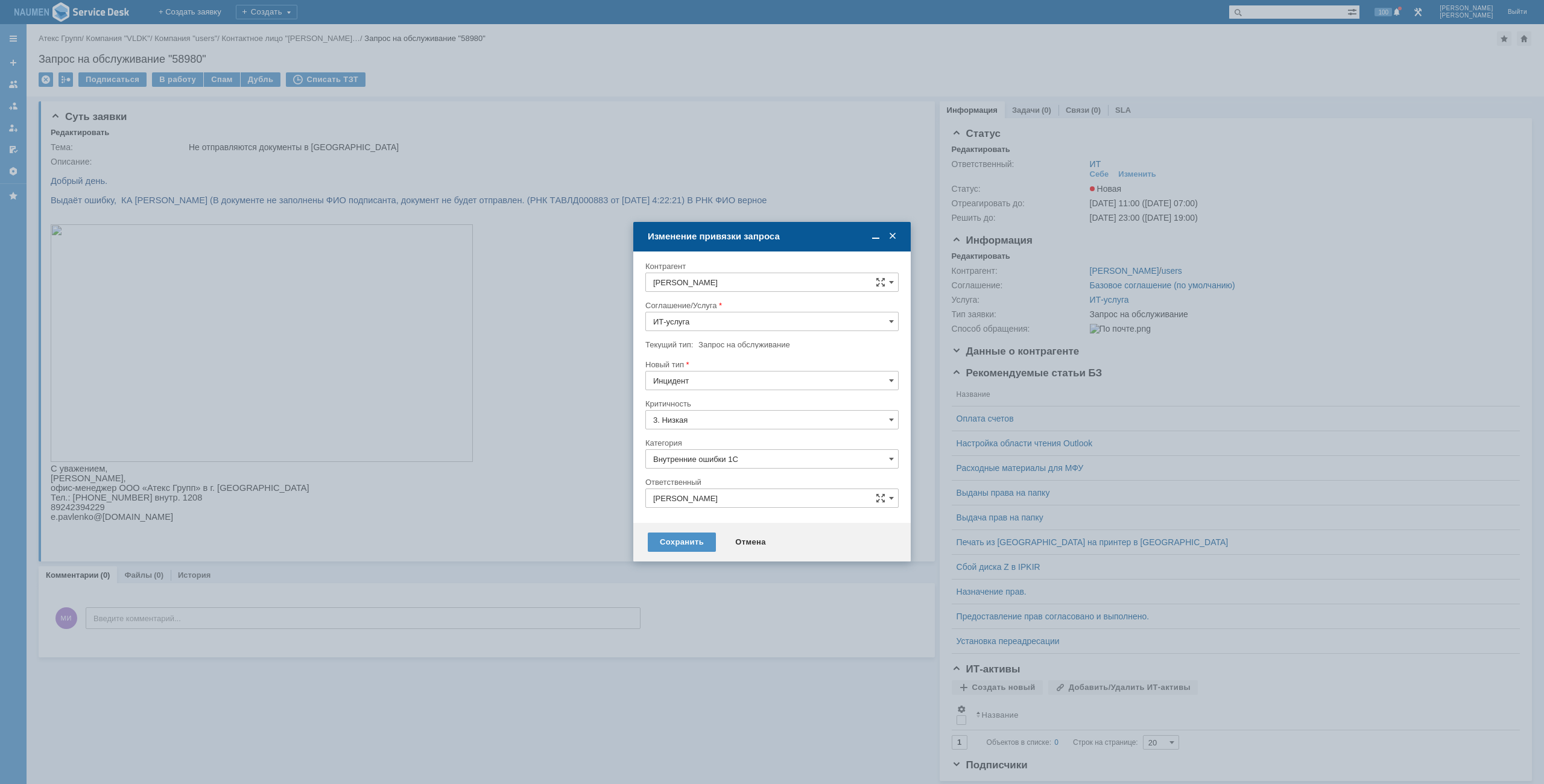
click at [686, 554] on div "Сохранить Отмена" at bounding box center [772, 542] width 277 height 39
click at [686, 547] on div "Сохранить" at bounding box center [681, 542] width 68 height 19
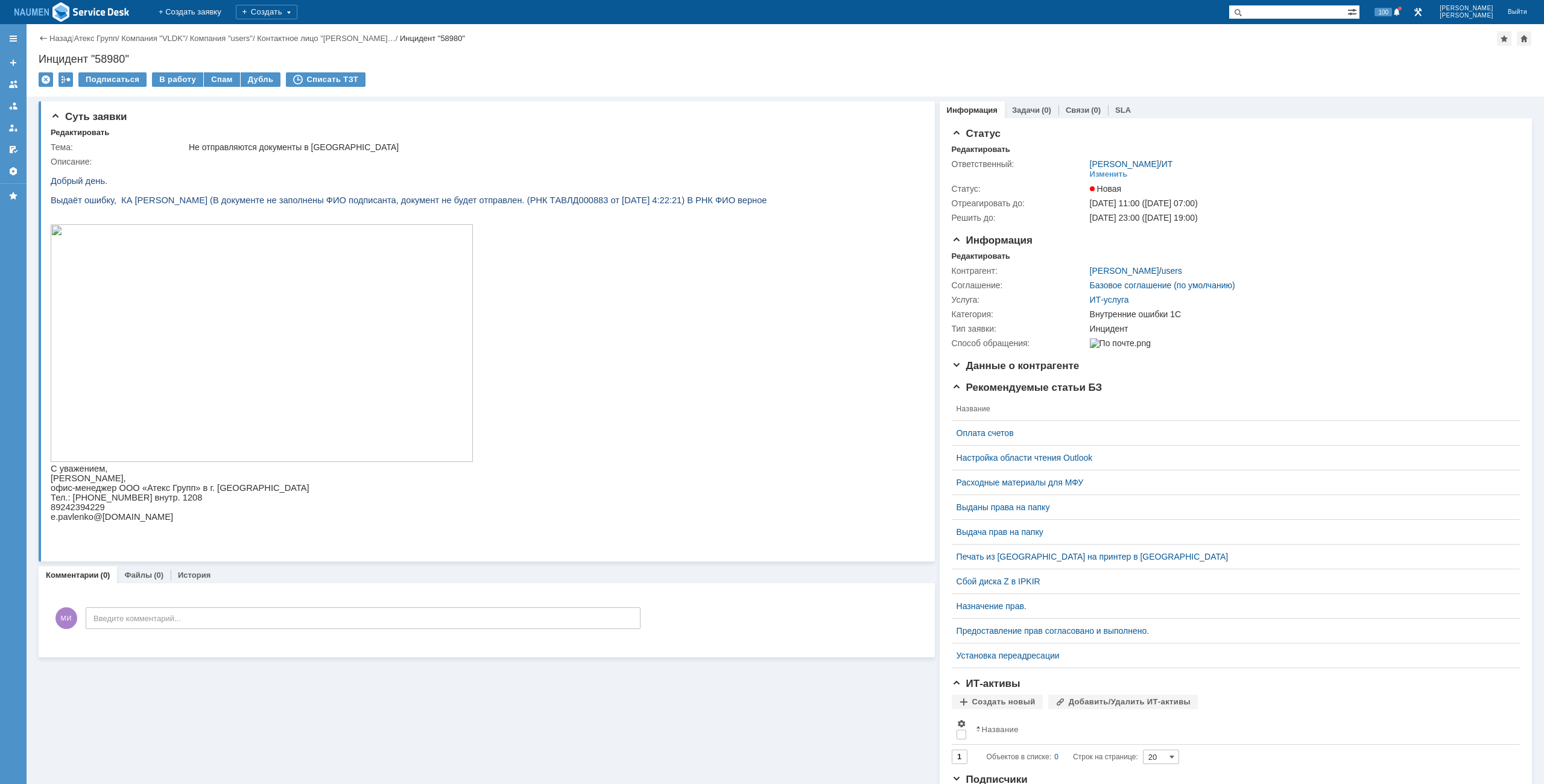
click at [167, 87] on td "В работу" at bounding box center [178, 80] width 52 height 16
click at [167, 85] on div "В работу" at bounding box center [178, 79] width 51 height 15
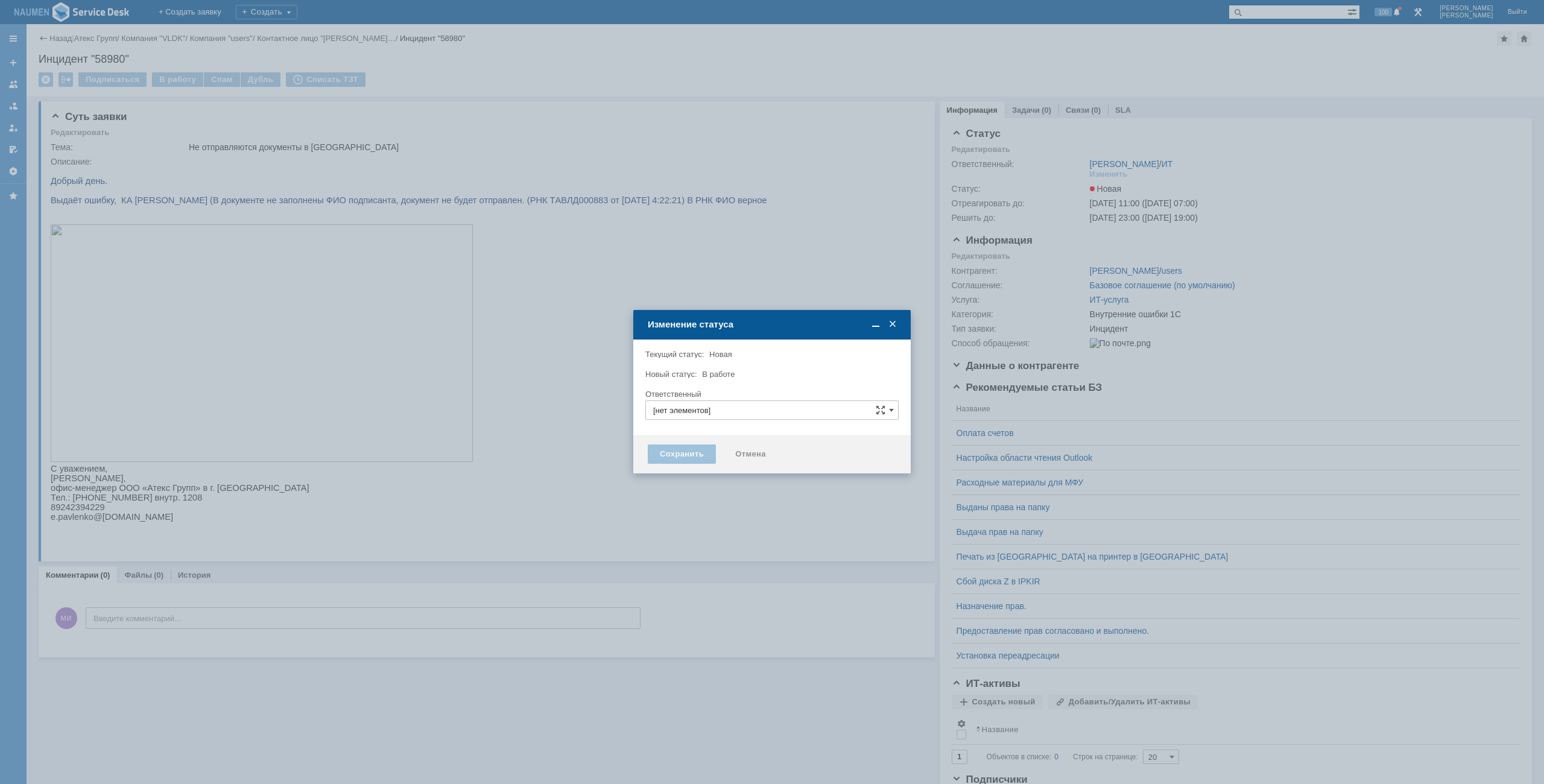
type input "[PERSON_NAME]"
type input "Внутренние ошибки 1С"
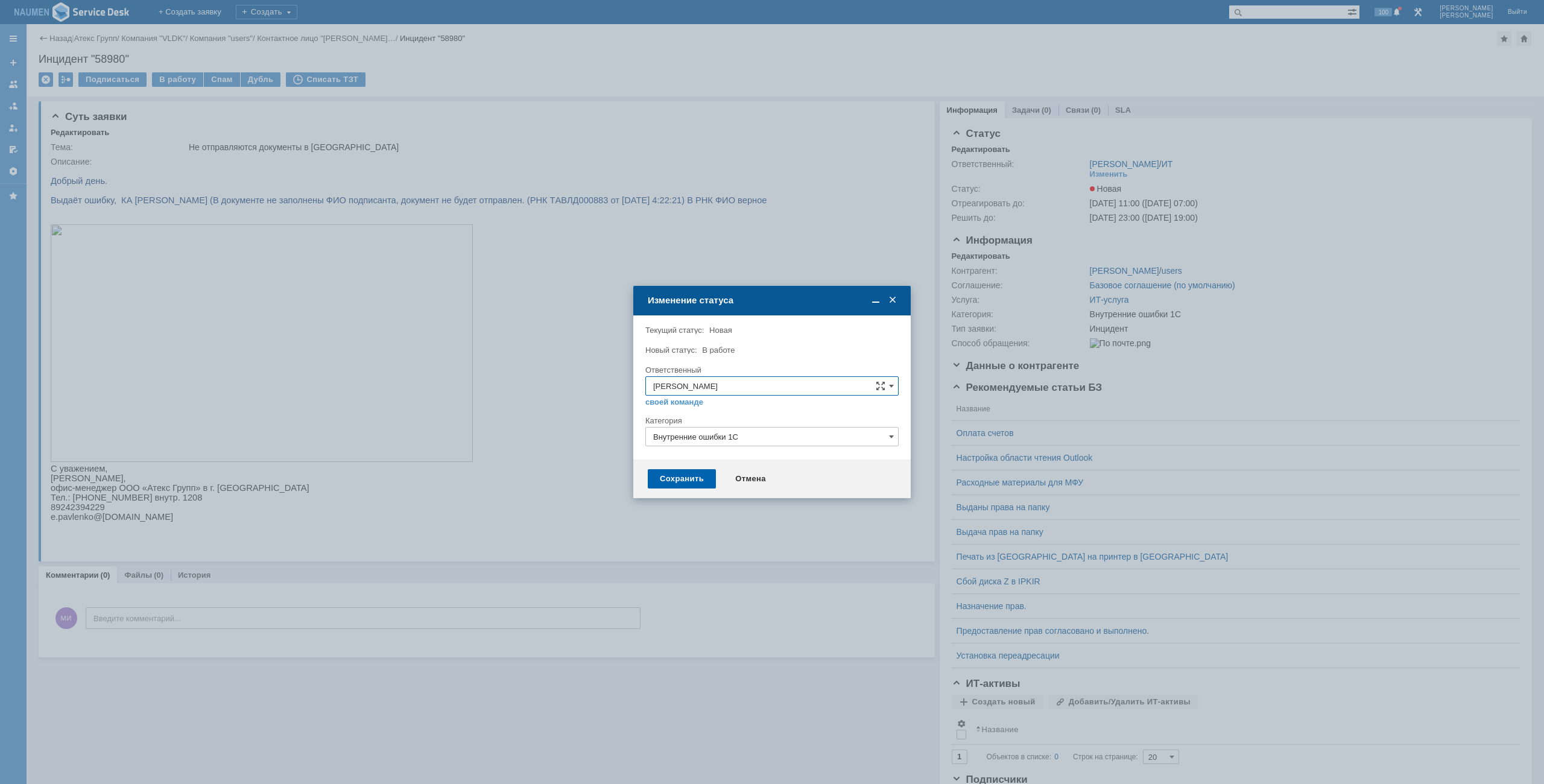
click at [674, 474] on div "Сохранить" at bounding box center [681, 478] width 68 height 19
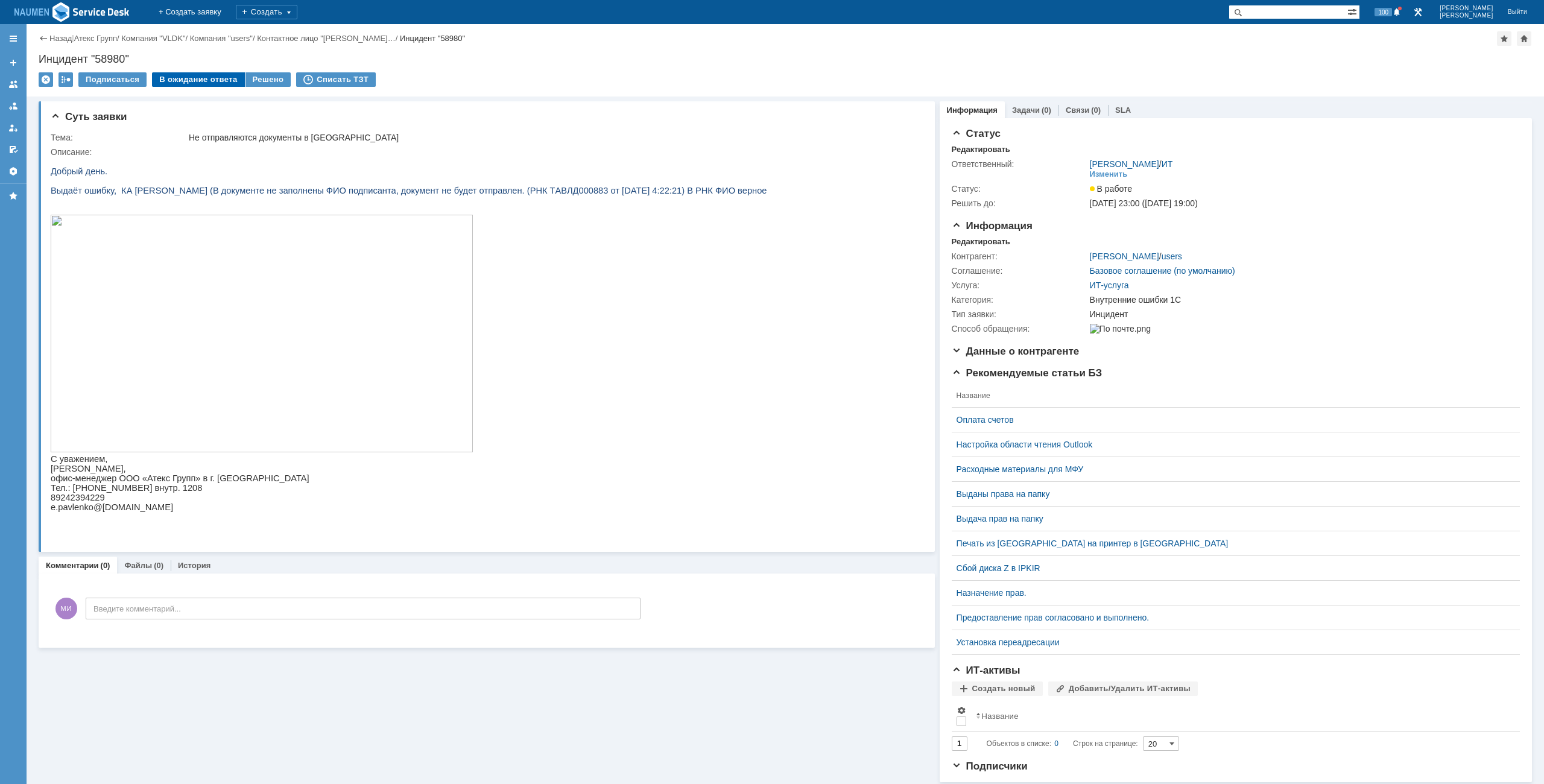
click at [214, 83] on div "В ожидание ответа" at bounding box center [198, 79] width 92 height 15
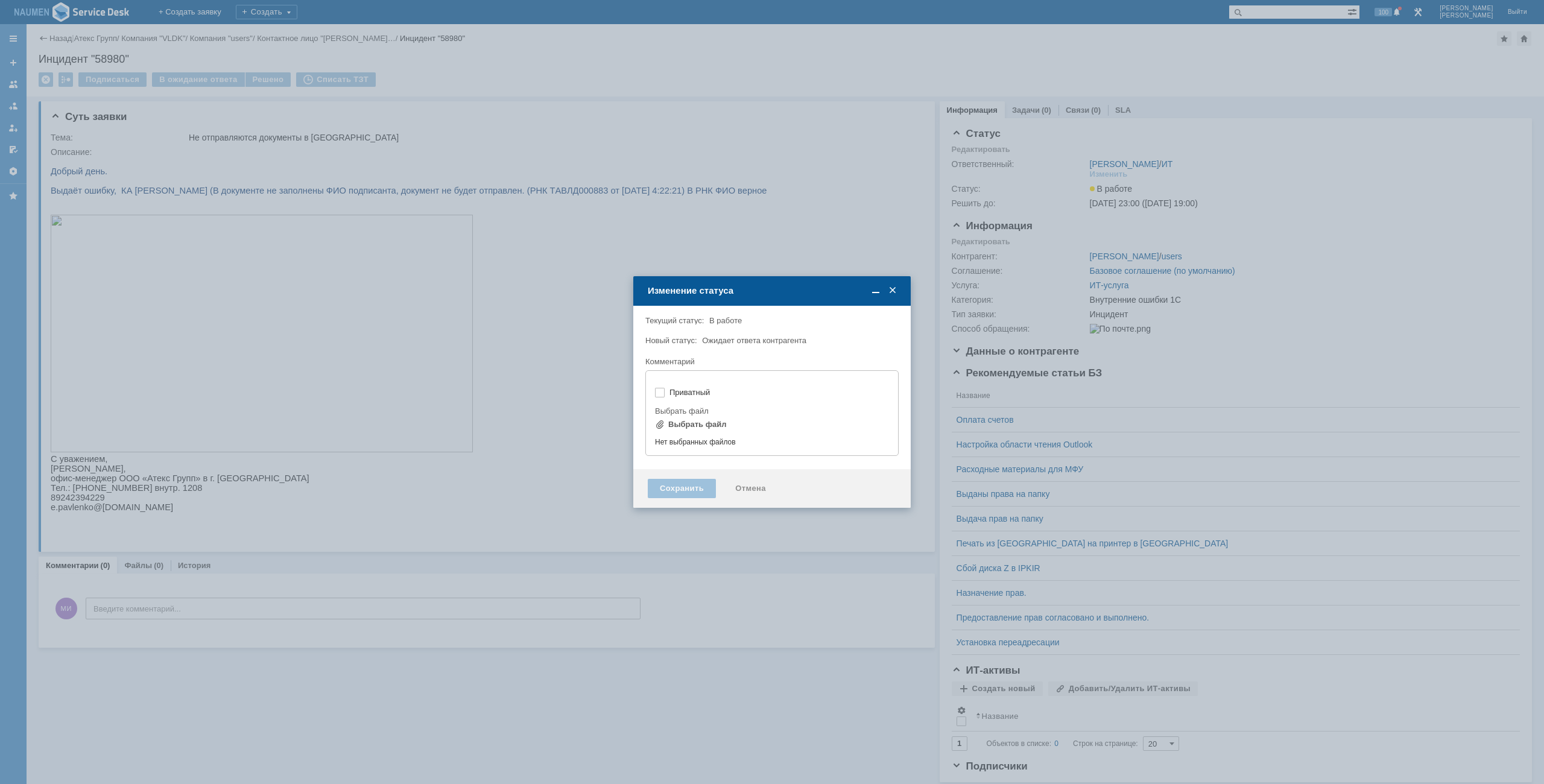
type input "[не указано]"
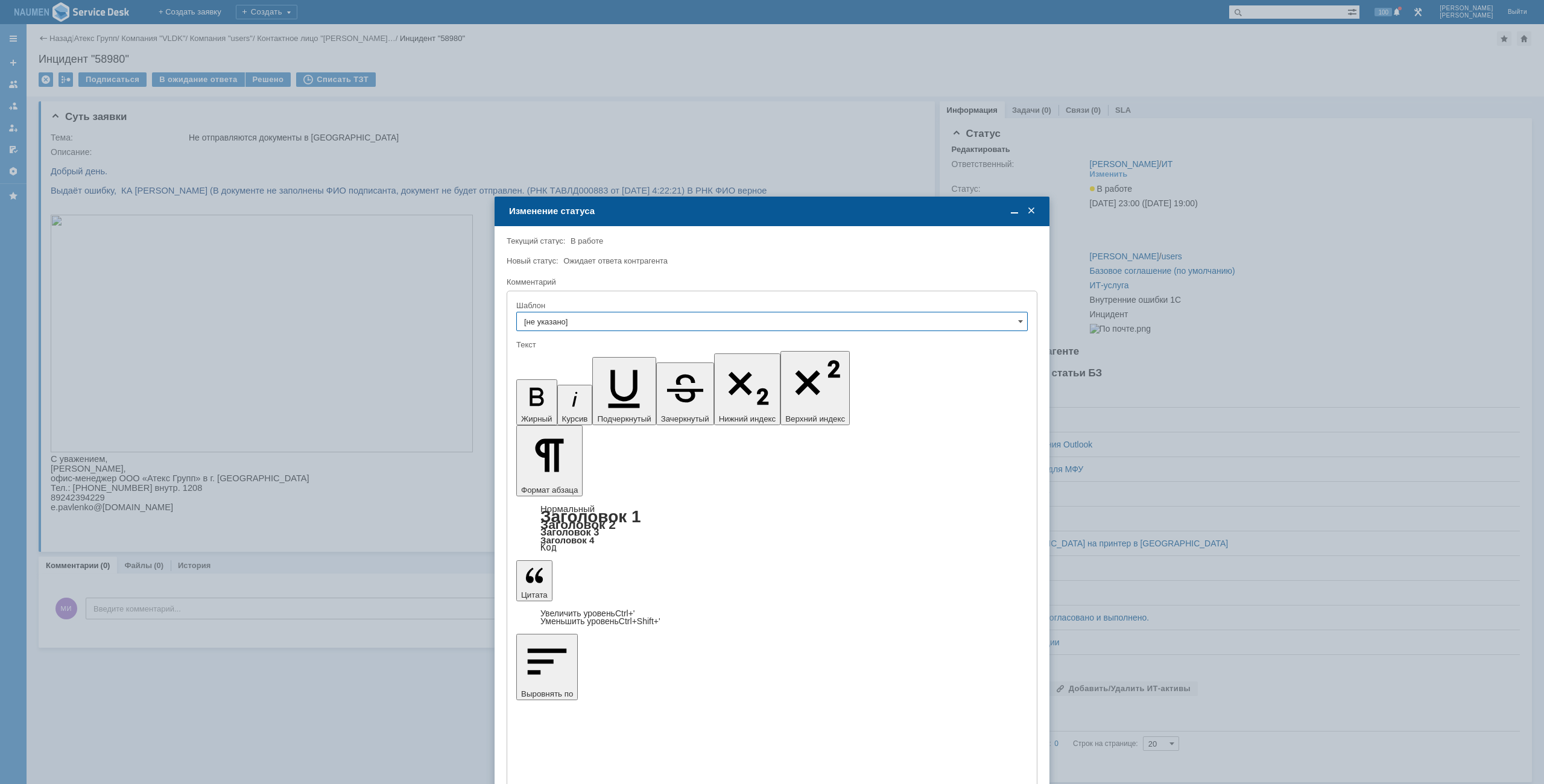
click at [637, 324] on input "[не указано]" at bounding box center [772, 322] width 511 height 19
click at [570, 442] on span "Не дозвонились" at bounding box center [772, 443] width 496 height 10
type input "Не дозвонились"
